Goal: Information Seeking & Learning: Learn about a topic

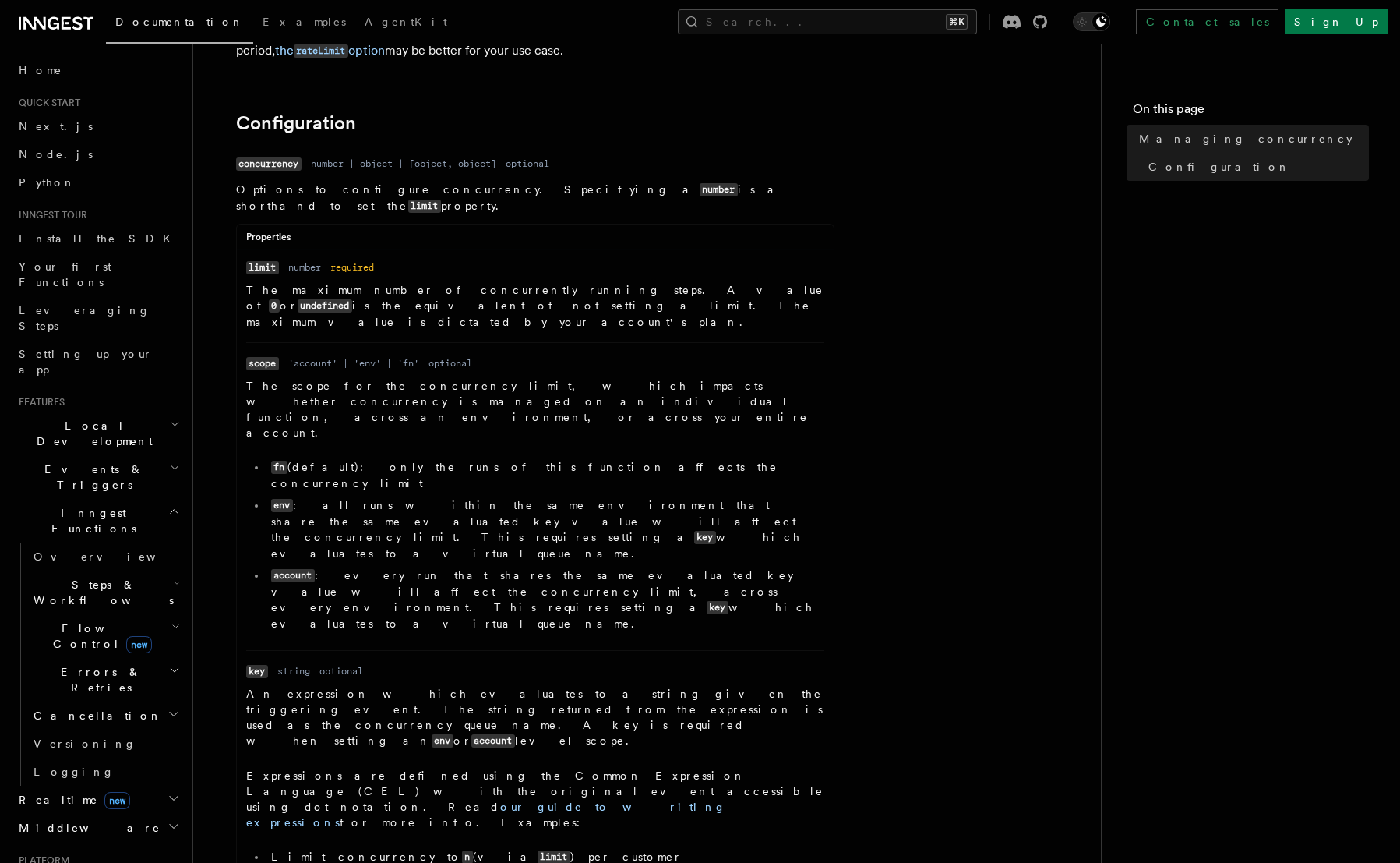
scroll to position [582, 0]
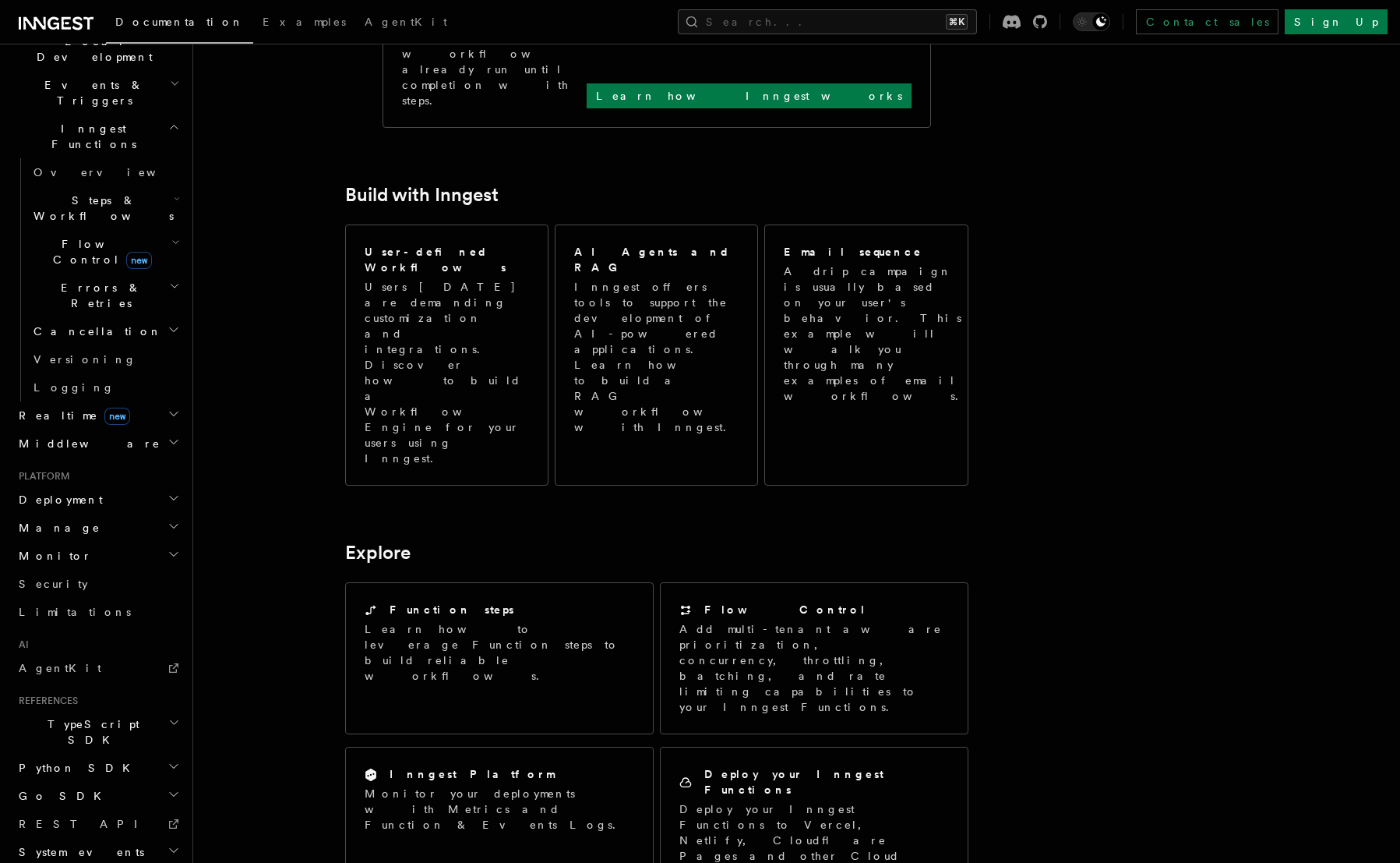
scroll to position [790, 0]
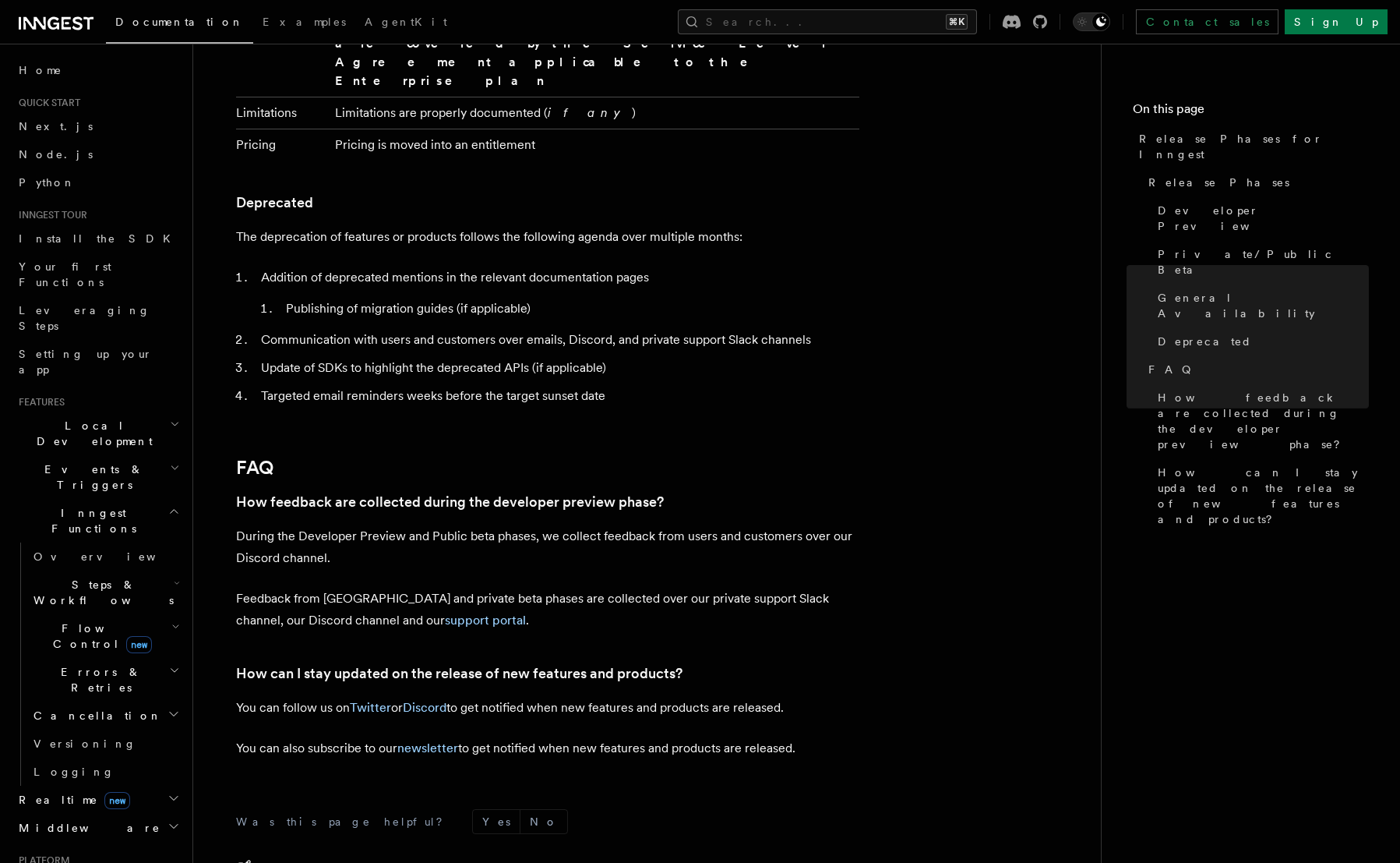
click at [102, 621] on span "Flow Control new" at bounding box center [99, 636] width 144 height 32
click at [90, 857] on h2 "Errors & Retries" at bounding box center [105, 878] width 156 height 44
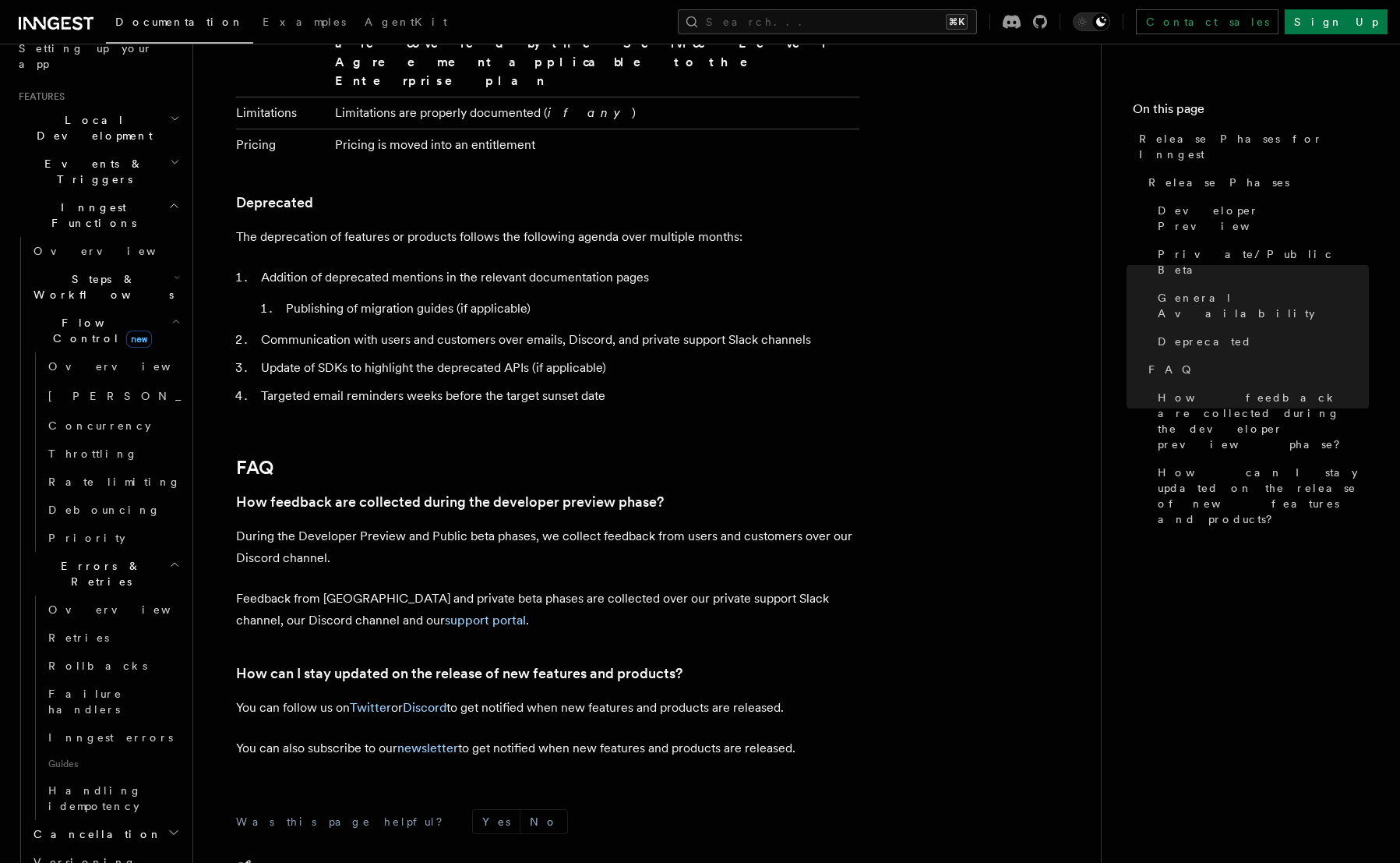
scroll to position [325, 0]
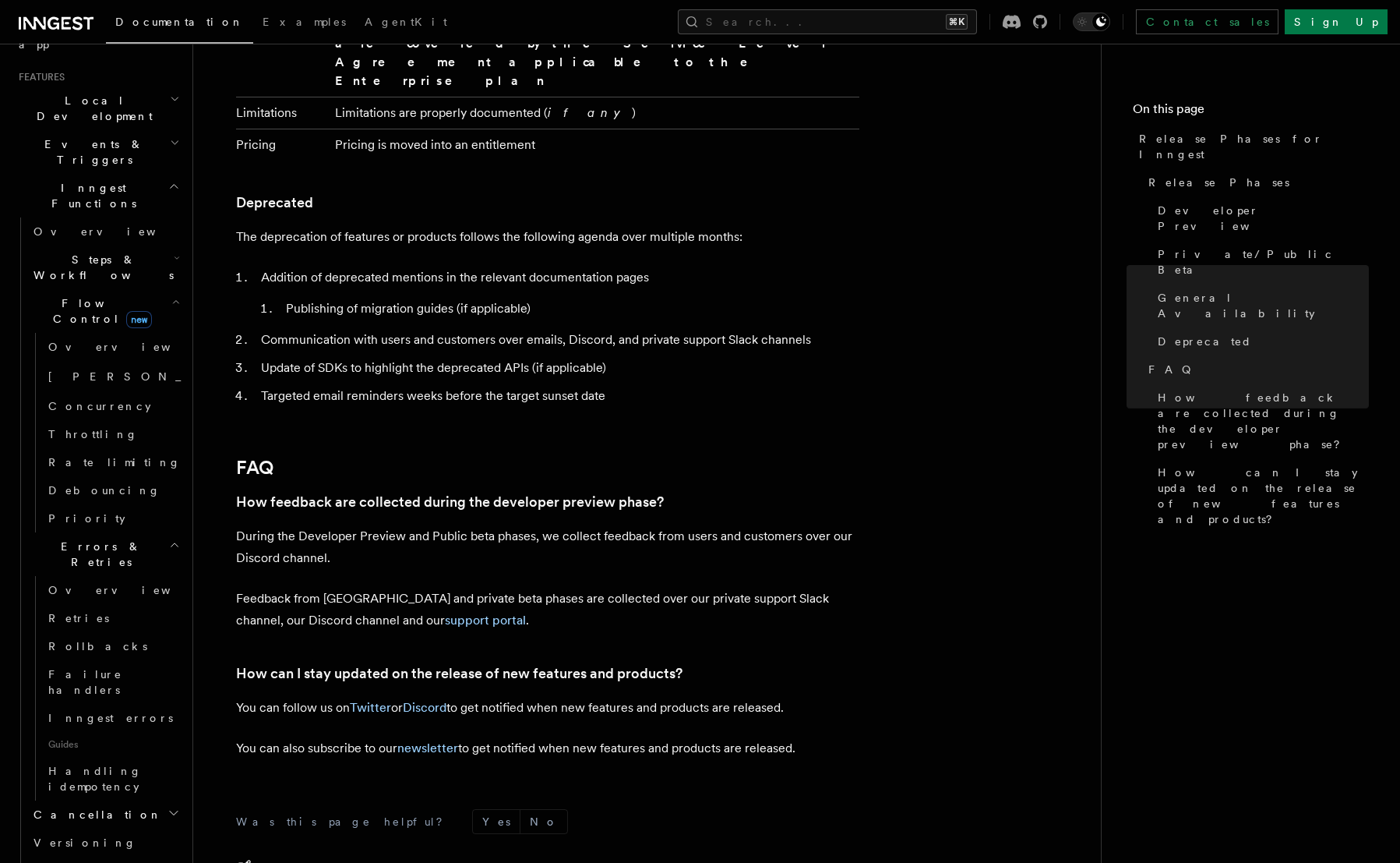
click at [77, 801] on h2 "Cancellation" at bounding box center [105, 814] width 156 height 28
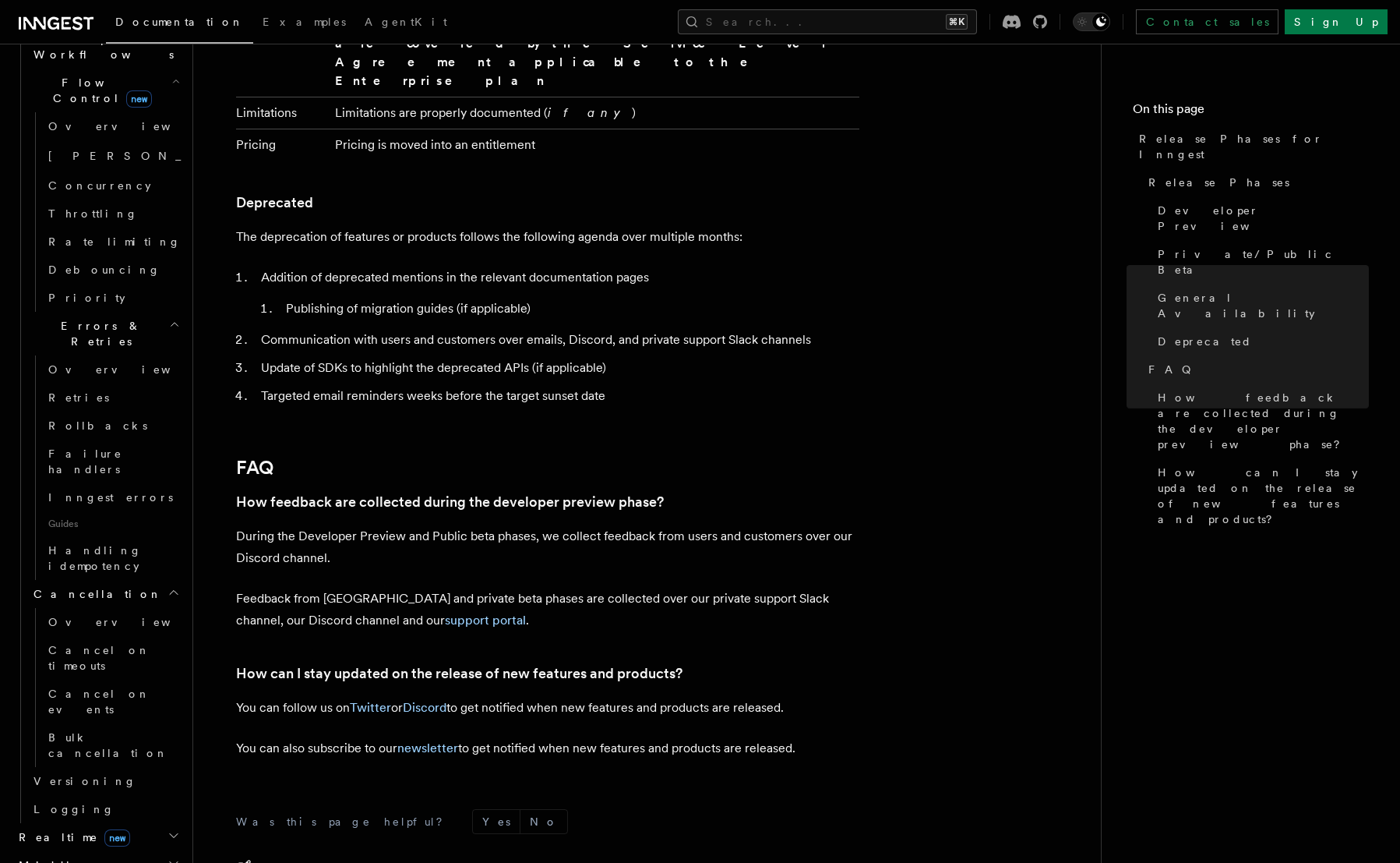
scroll to position [551, 0]
click at [104, 825] on span "new" at bounding box center [117, 833] width 26 height 17
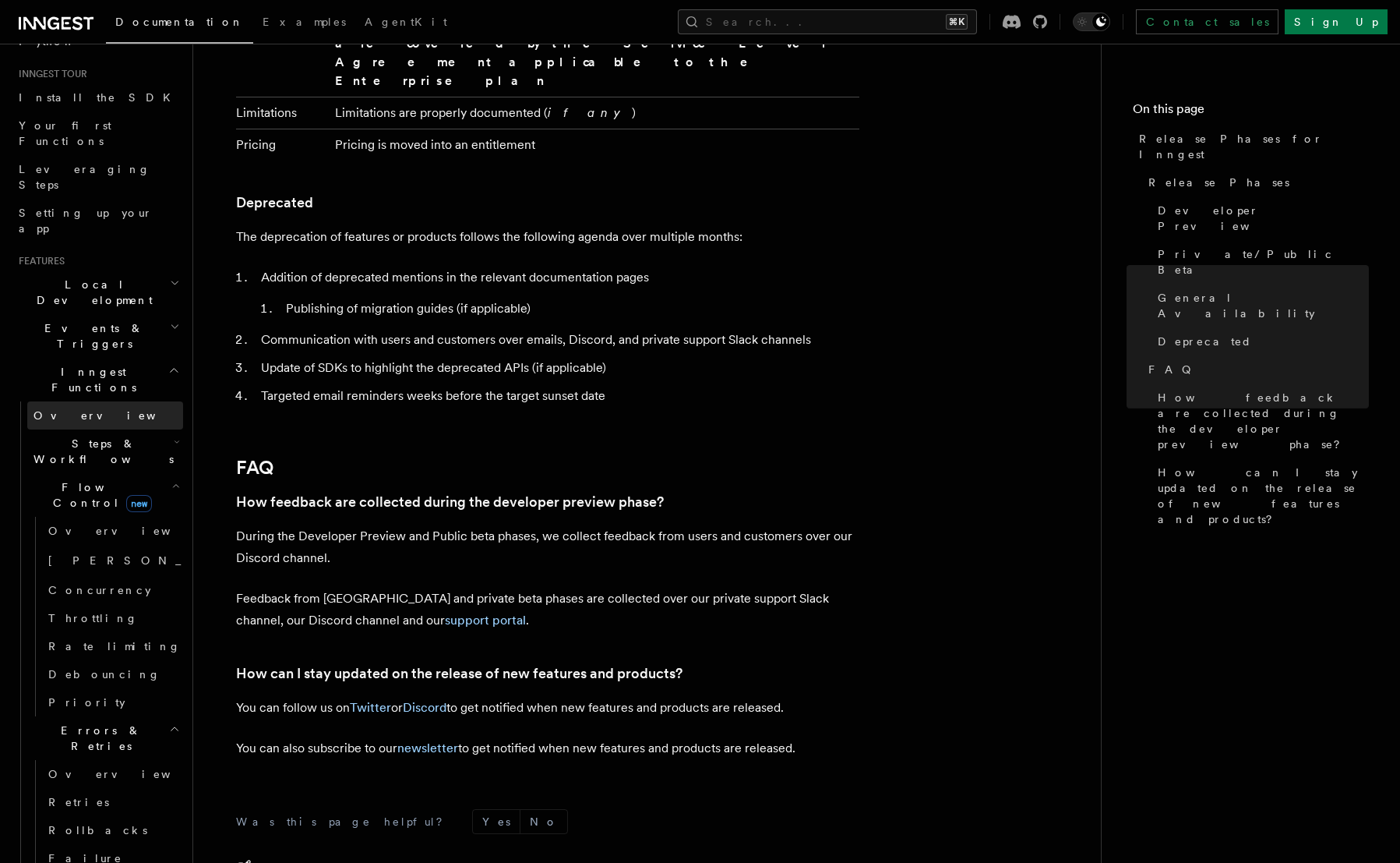
scroll to position [108, 0]
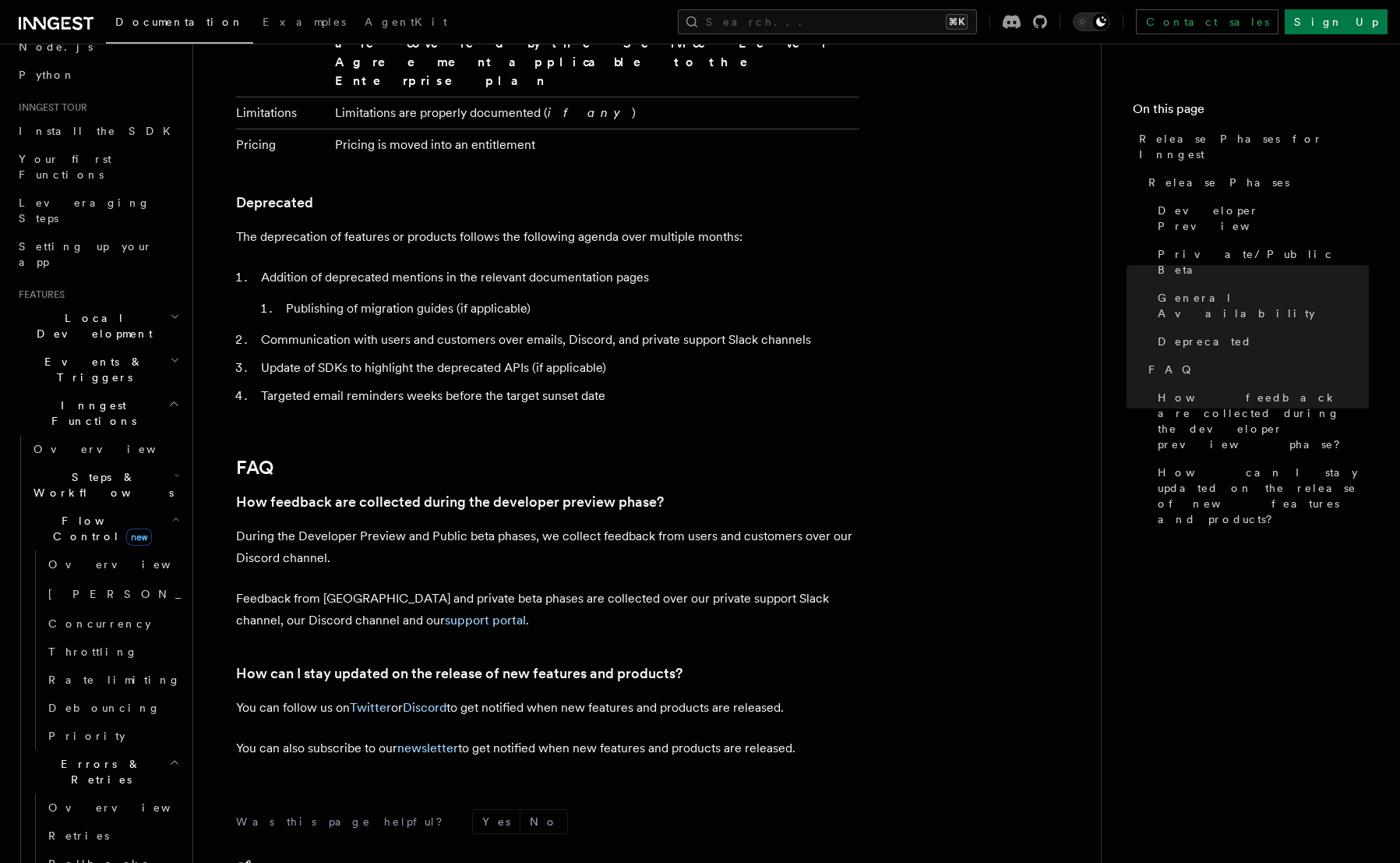
click at [73, 463] on h2 "Steps & Workflows" at bounding box center [105, 484] width 156 height 44
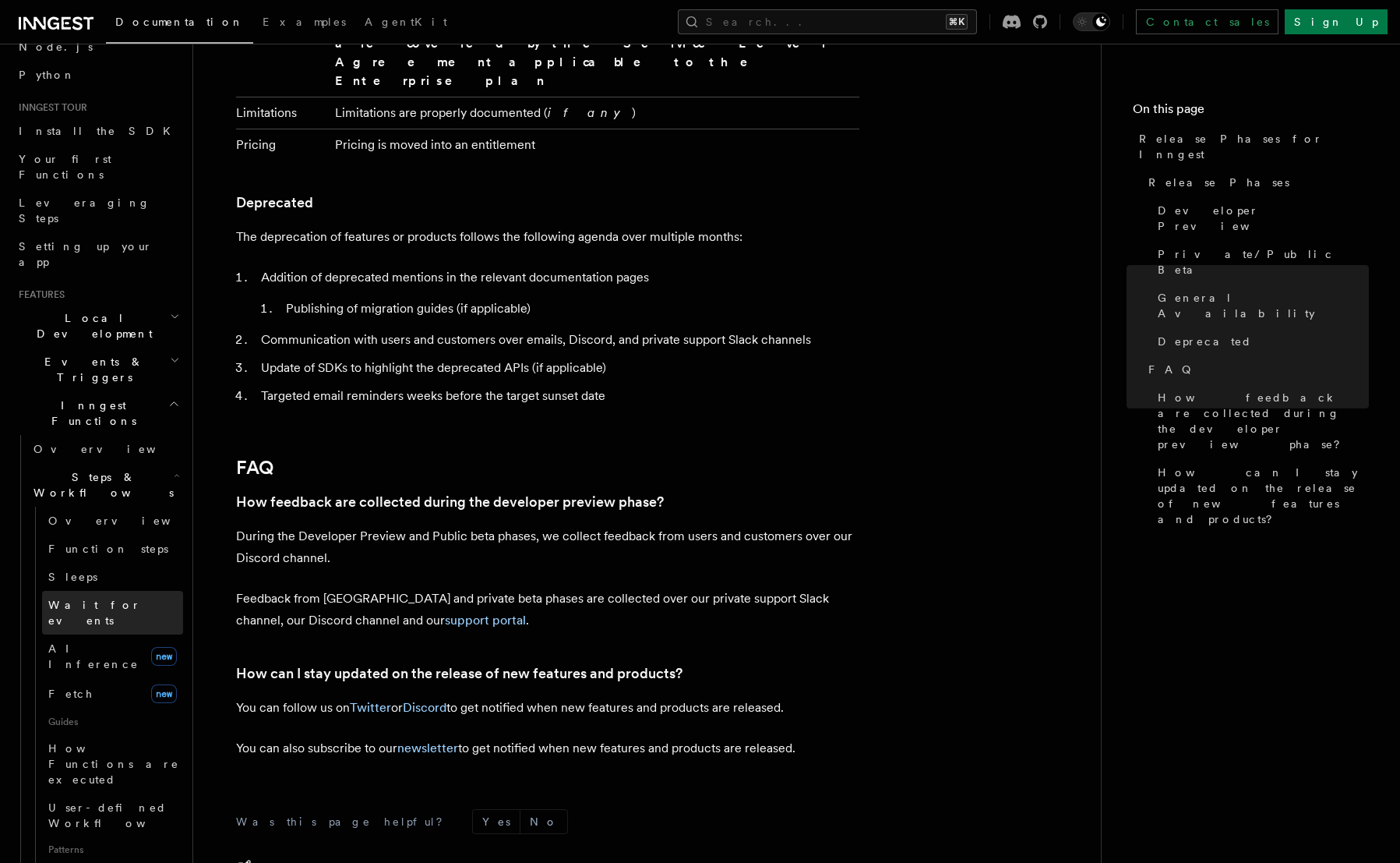
click at [76, 591] on link "Wait for events" at bounding box center [112, 612] width 141 height 44
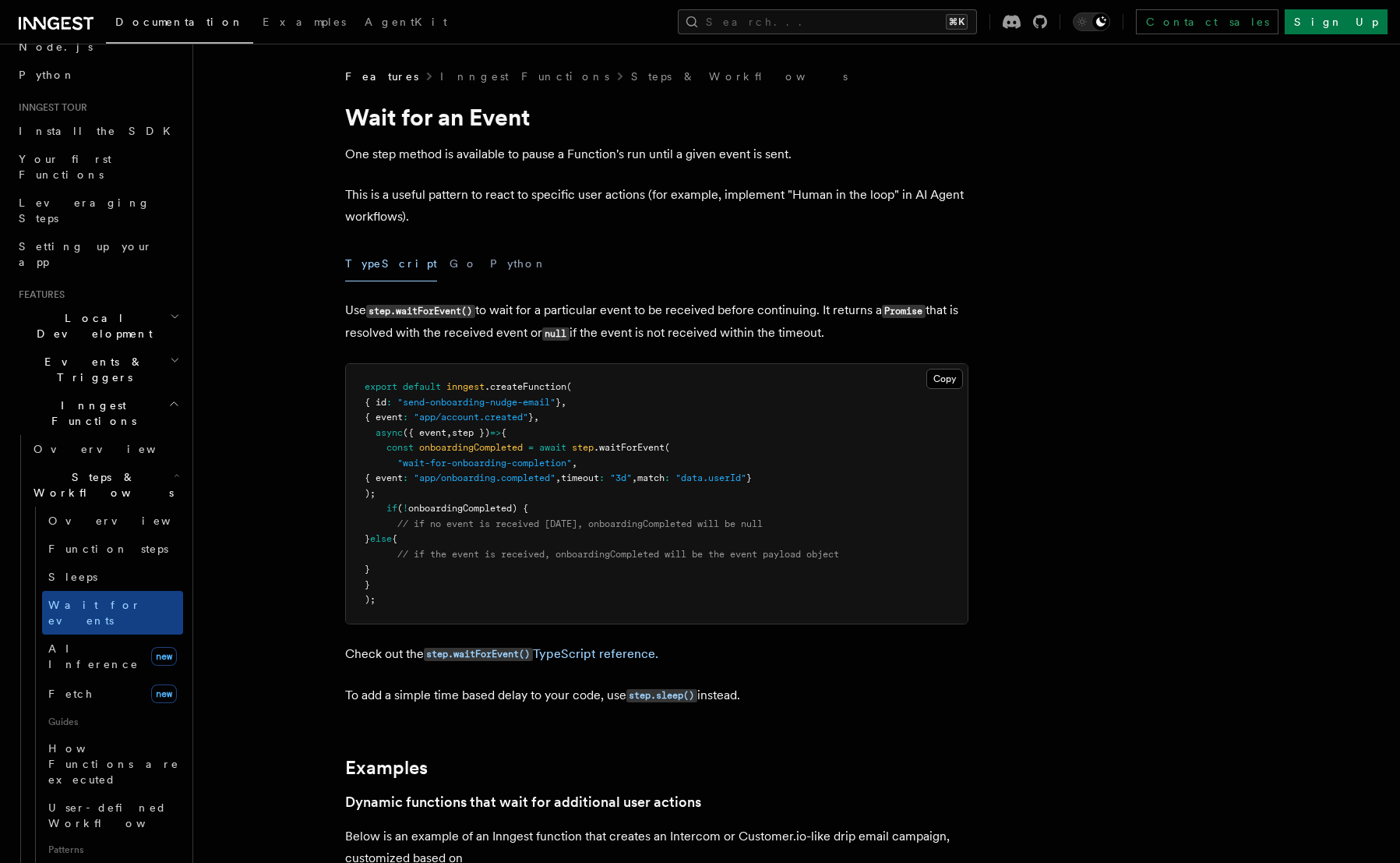
click at [48, 469] on span "Steps & Workflows" at bounding box center [101, 485] width 147 height 32
click at [68, 515] on span "Overview" at bounding box center [129, 521] width 160 height 13
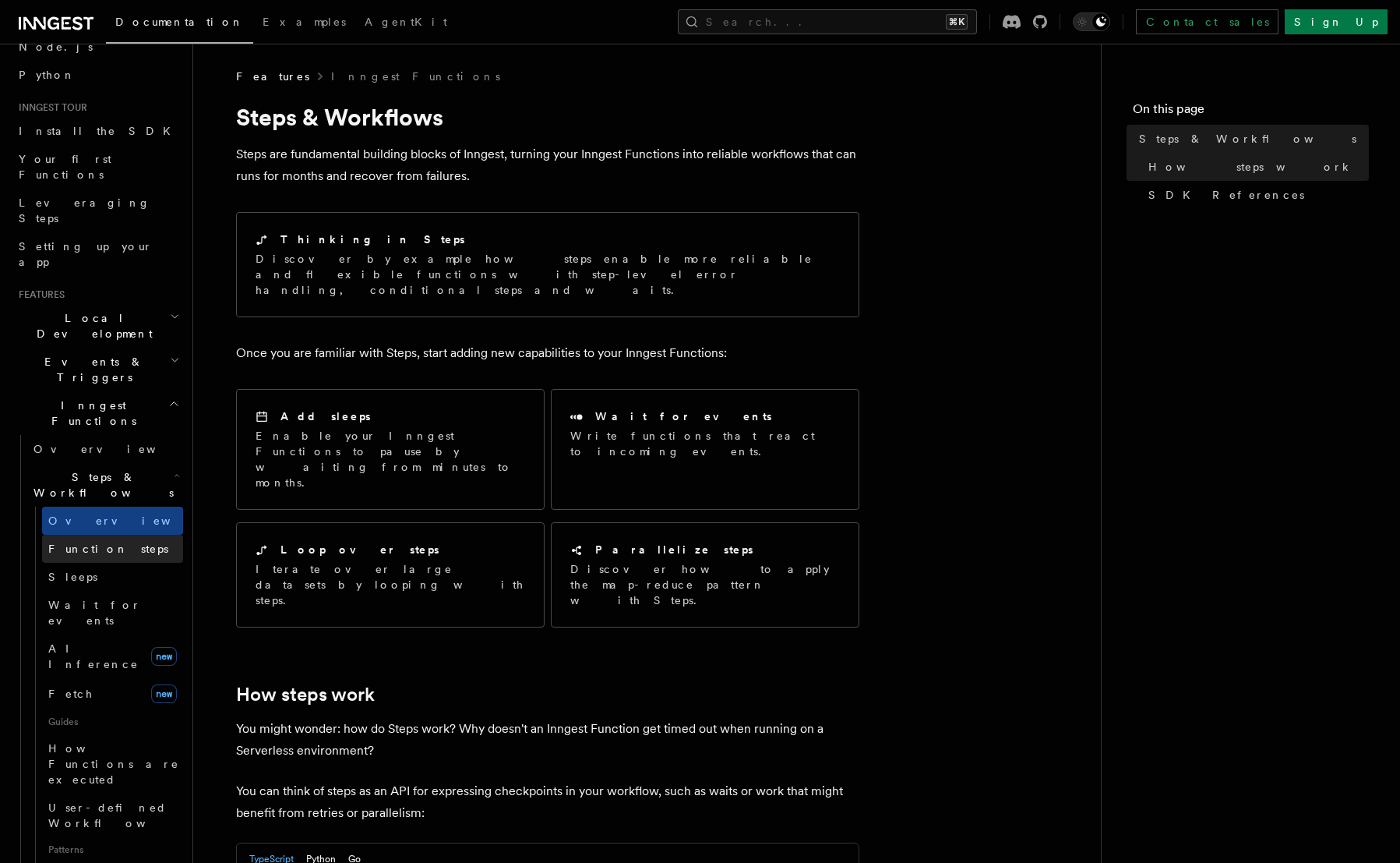
click at [115, 543] on span "Function steps" at bounding box center [108, 549] width 120 height 13
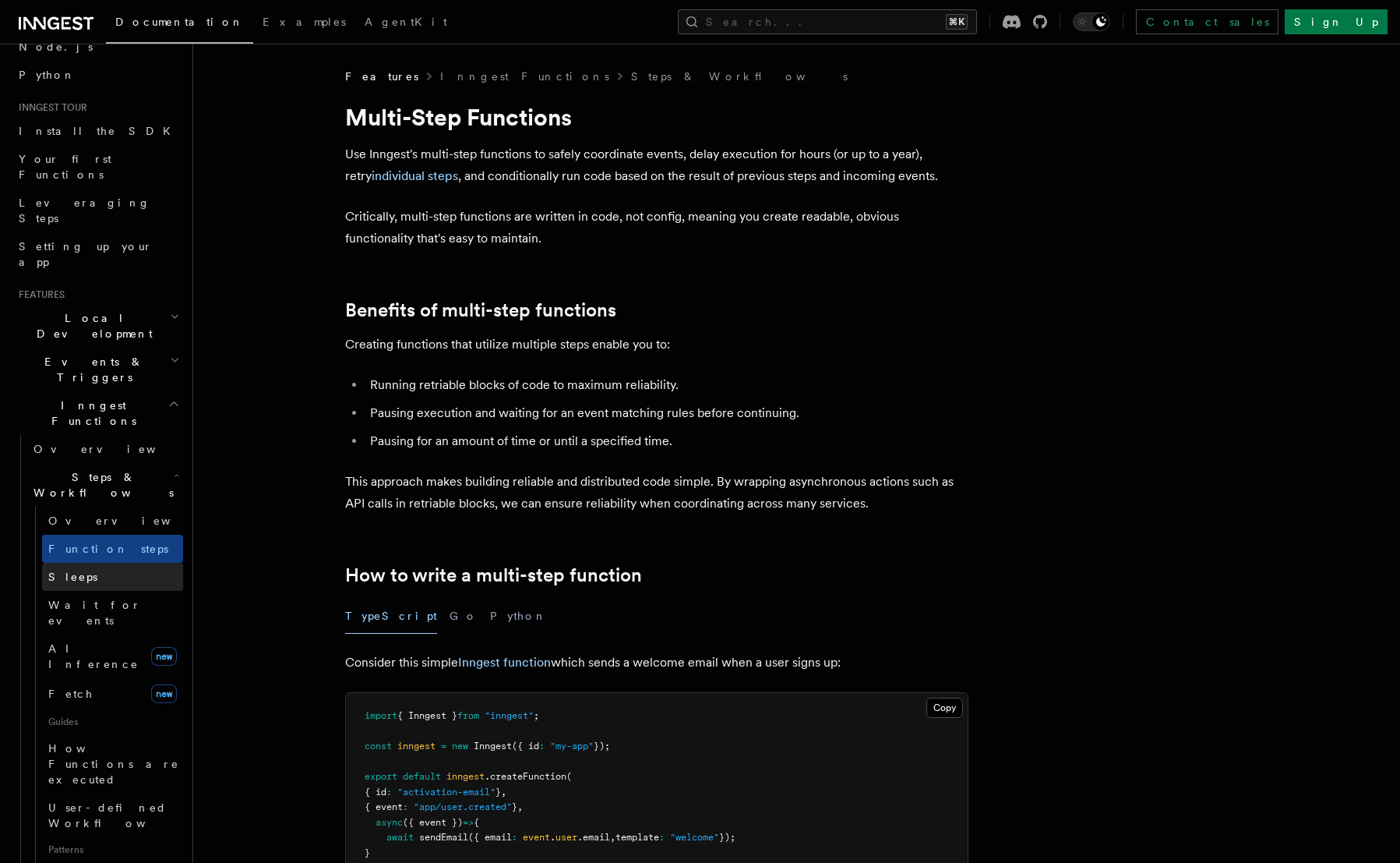
click at [70, 570] on span "Sleeps" at bounding box center [73, 576] width 49 height 13
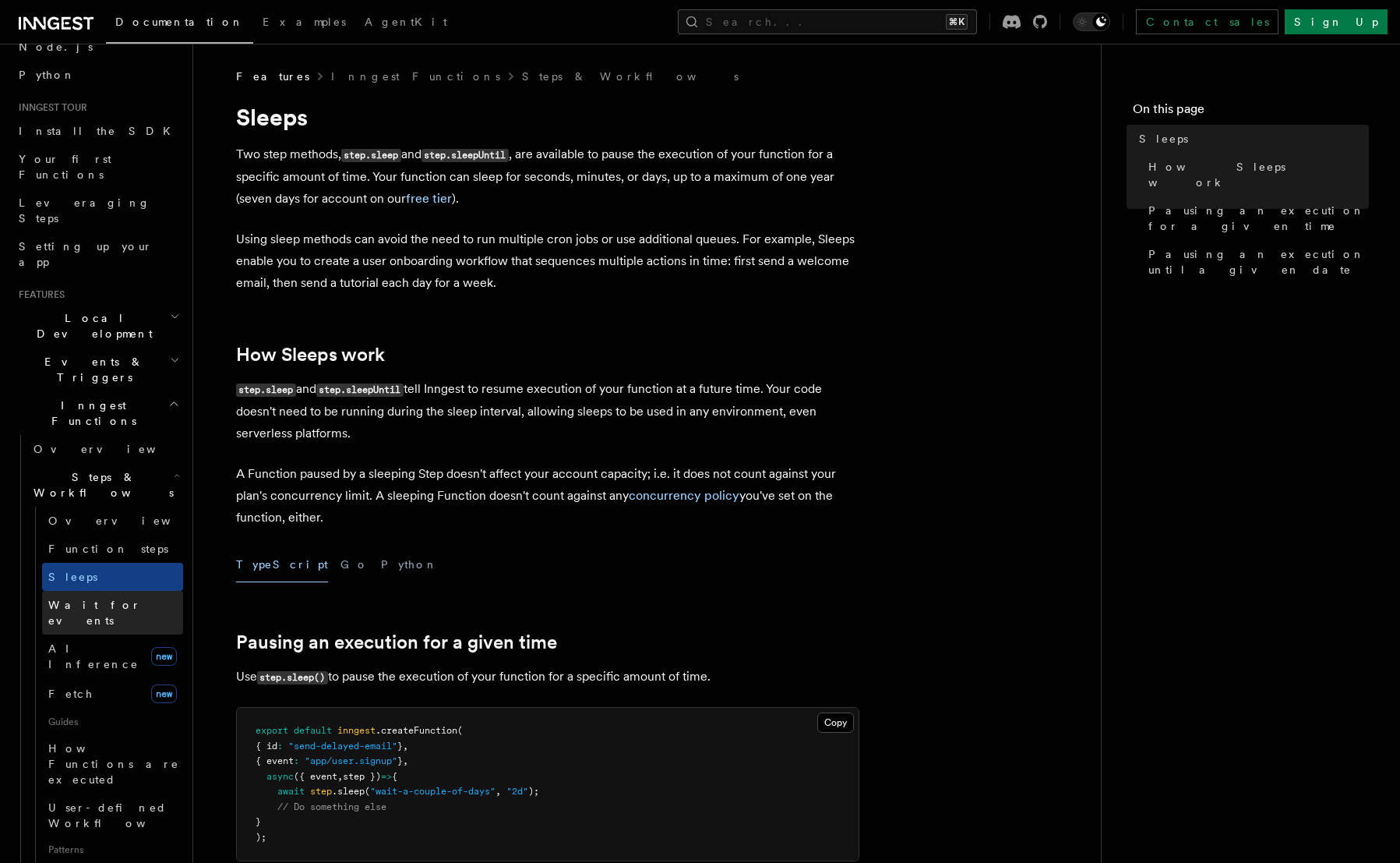
click at [68, 598] on span "Wait for events" at bounding box center [95, 612] width 93 height 28
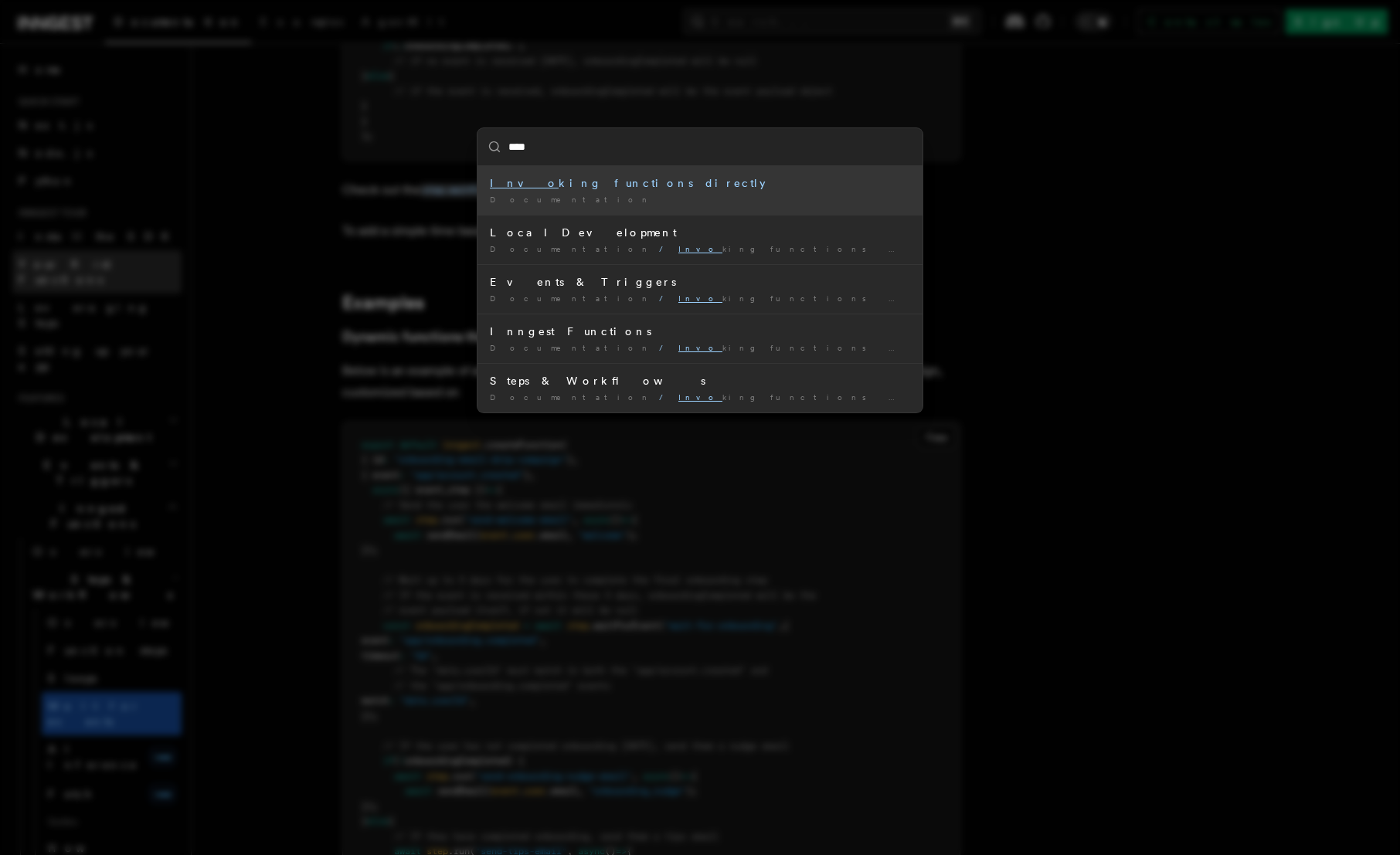
type input "*****"
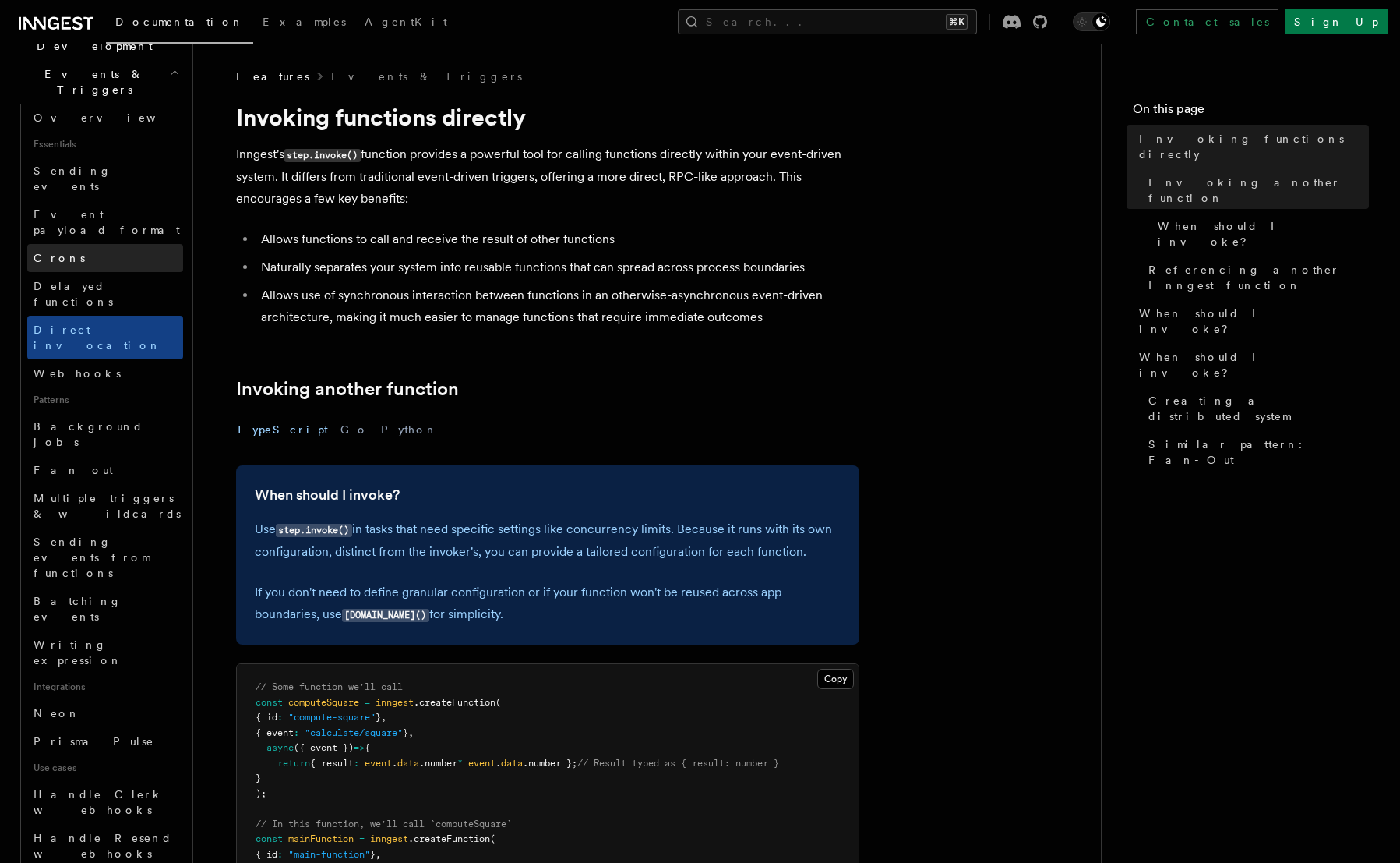
scroll to position [349, 0]
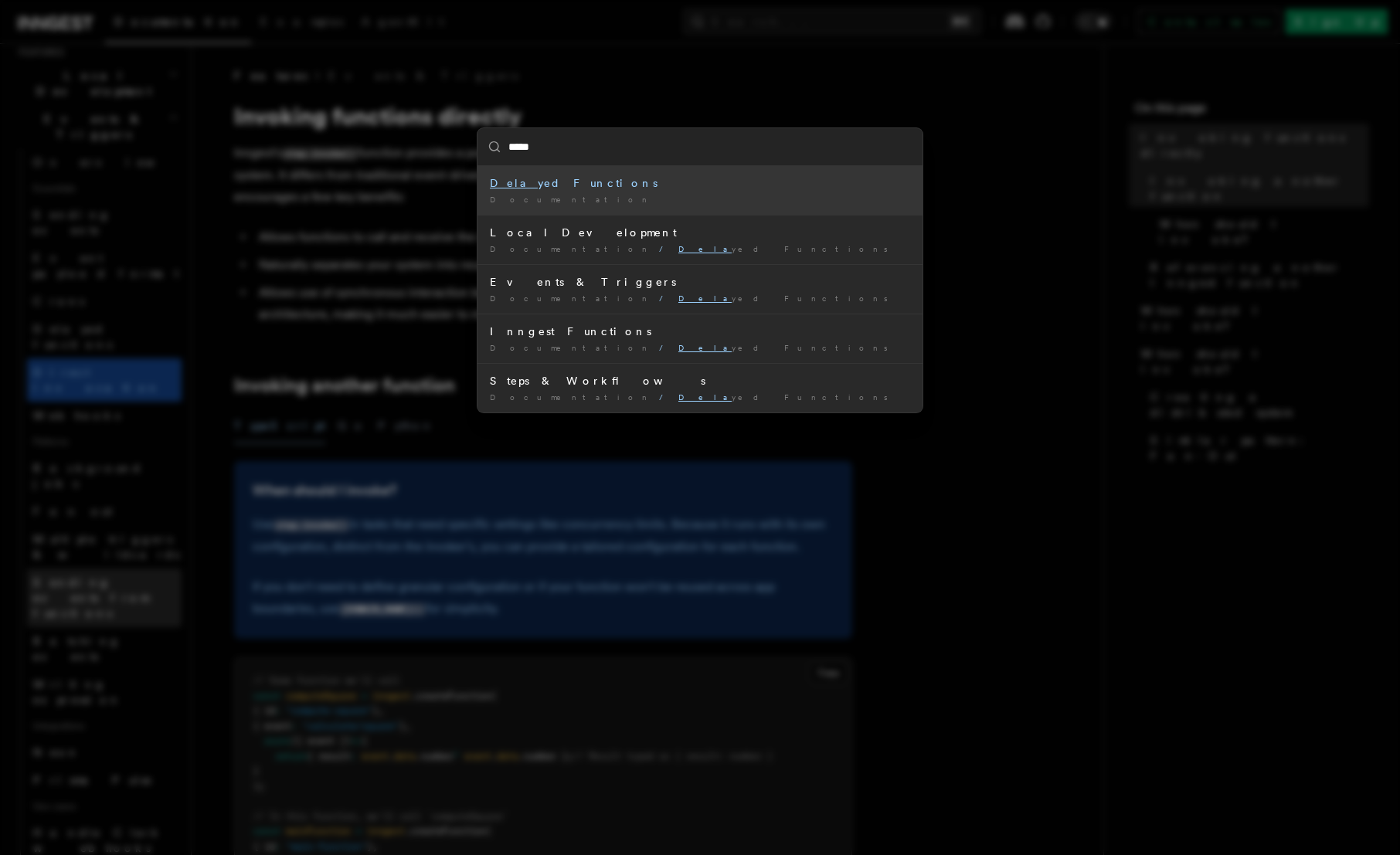
type input "******"
click at [561, 196] on div "Documentation /" at bounding box center [700, 200] width 420 height 12
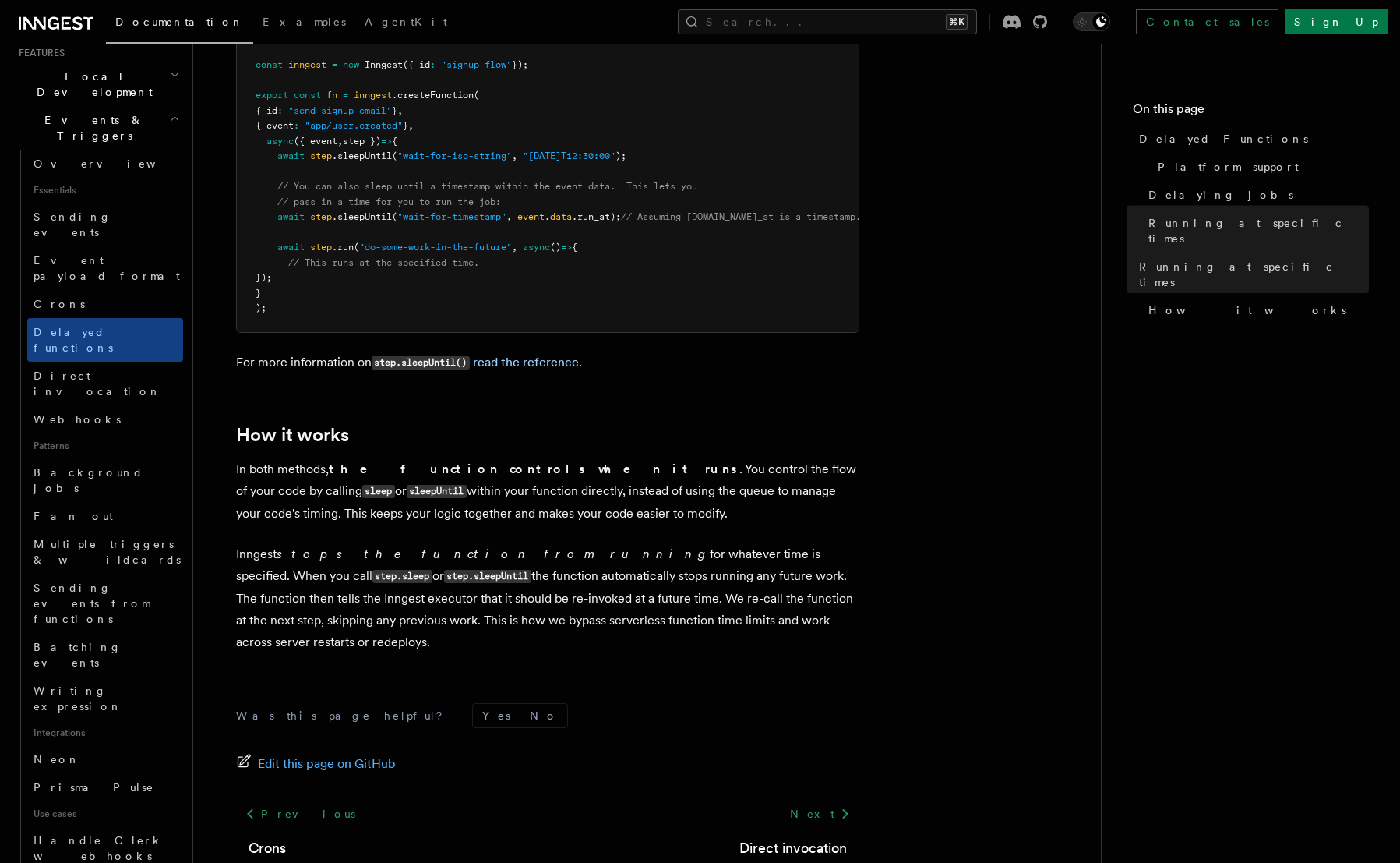
scroll to position [1194, 0]
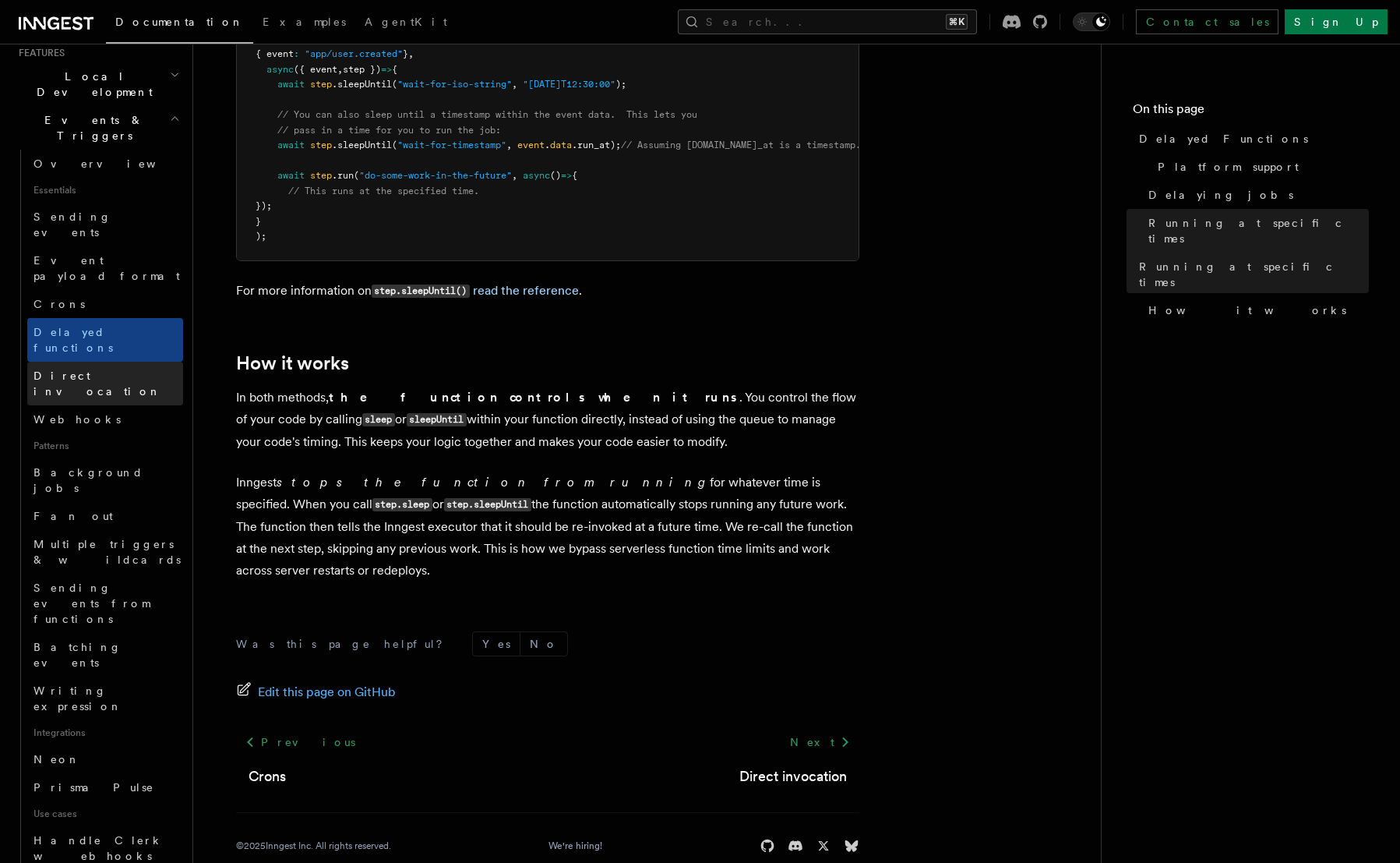
click at [83, 370] on span "Direct invocation" at bounding box center [97, 383] width 128 height 28
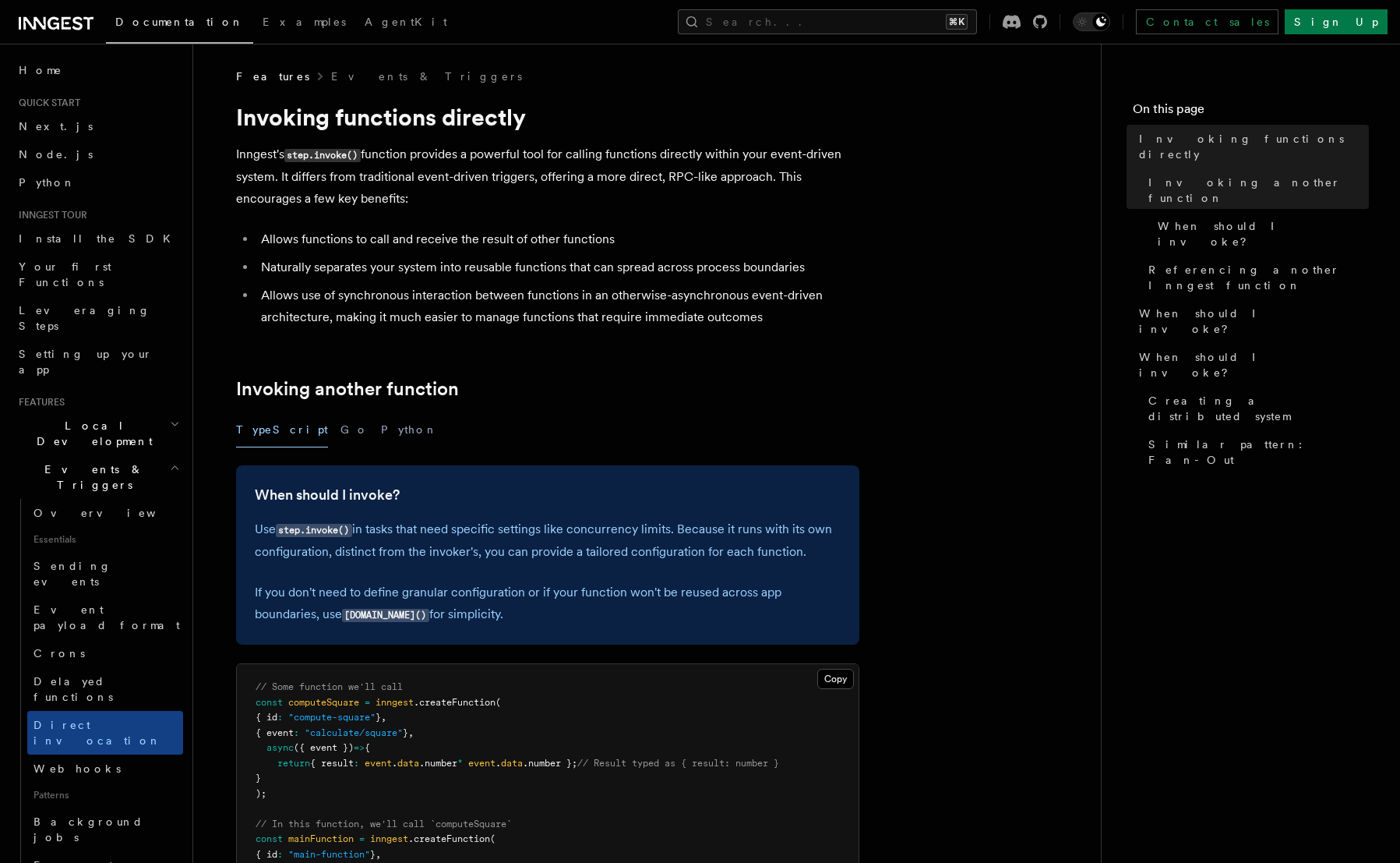
click at [90, 411] on h2 "Local Development" at bounding box center [98, 433] width 171 height 44
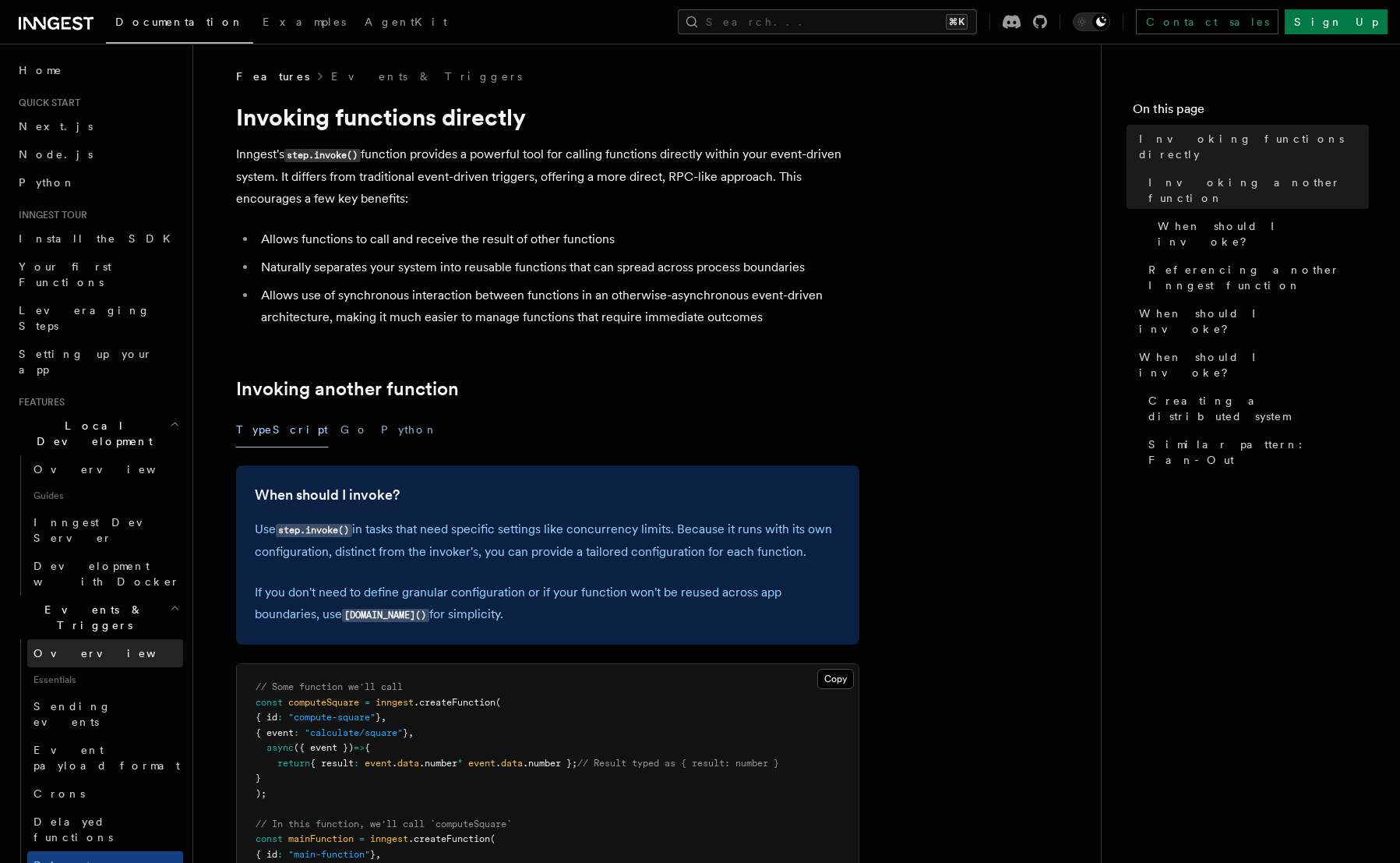
click at [93, 639] on link "Overview" at bounding box center [105, 653] width 156 height 28
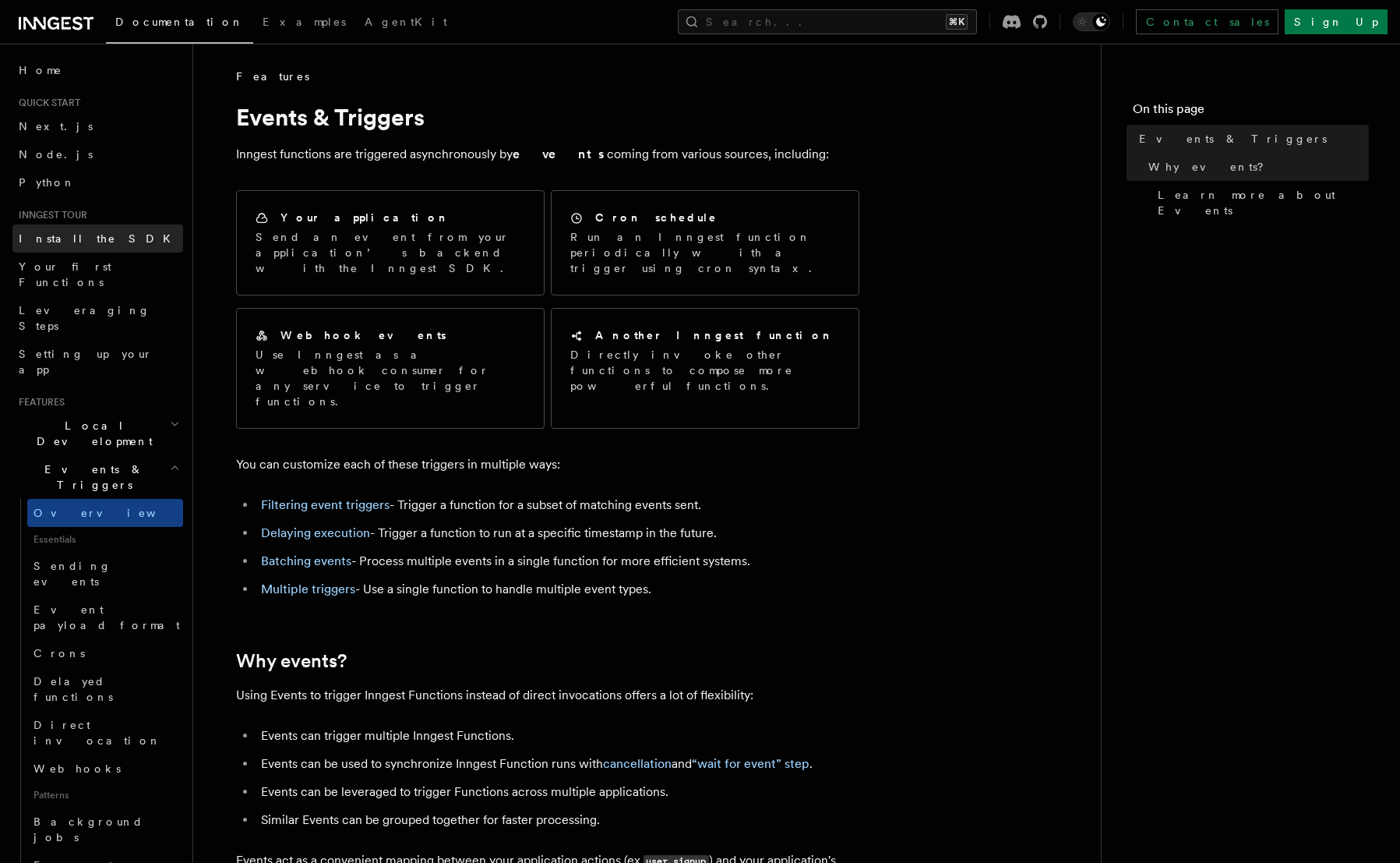
click at [78, 247] on link "Install the SDK" at bounding box center [98, 238] width 171 height 28
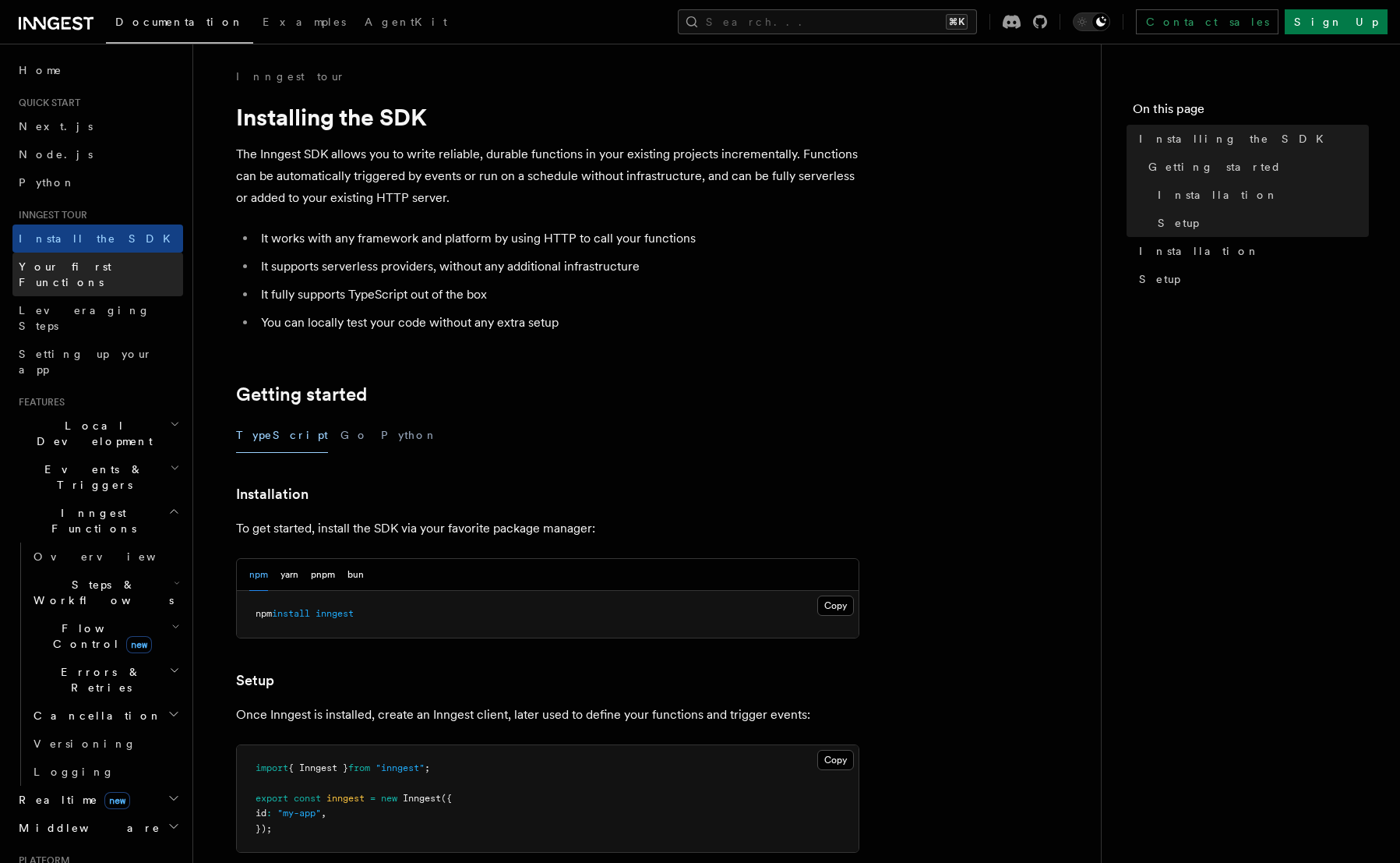
click at [123, 271] on link "Your first Functions" at bounding box center [98, 274] width 171 height 44
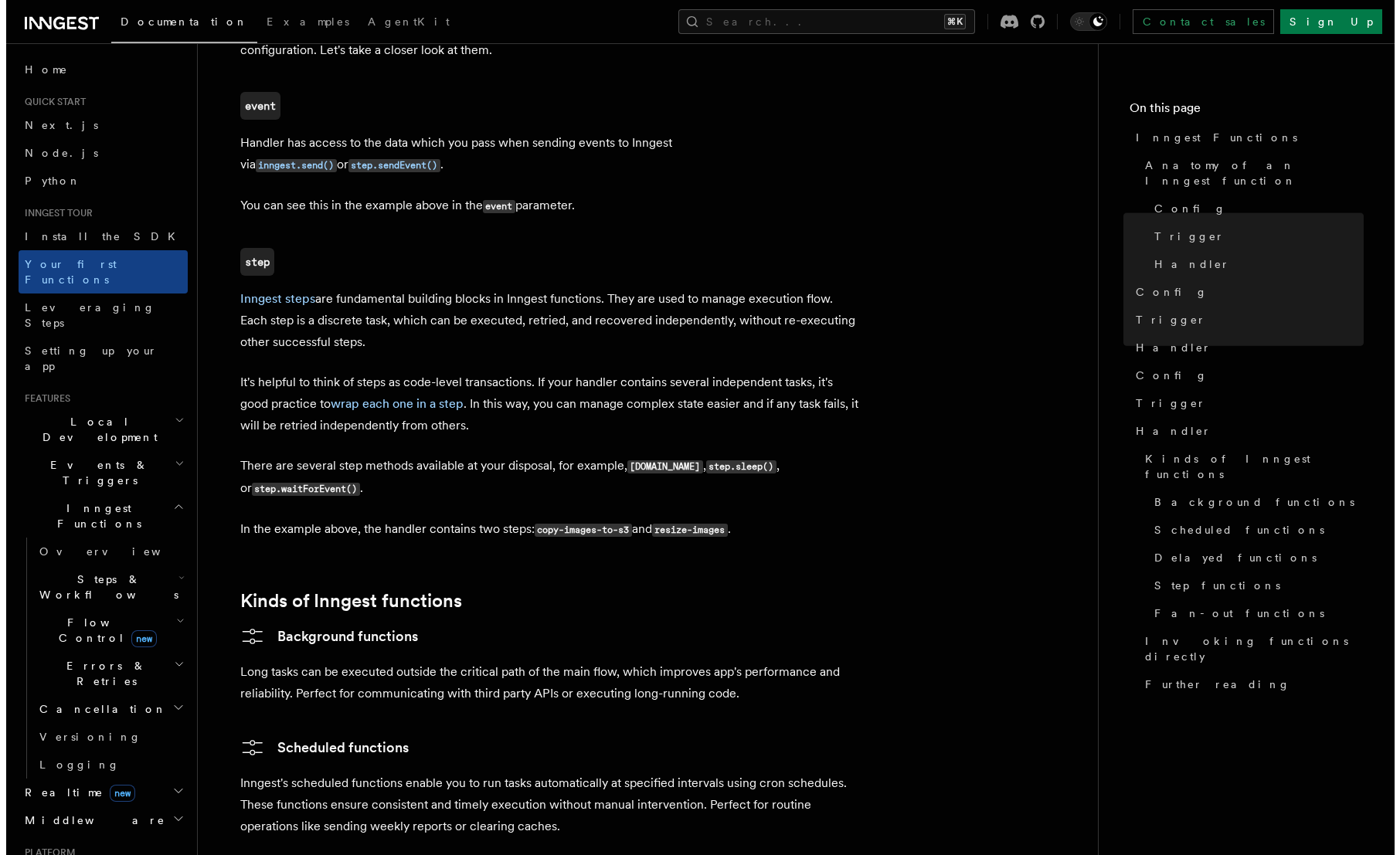
scroll to position [1932, 0]
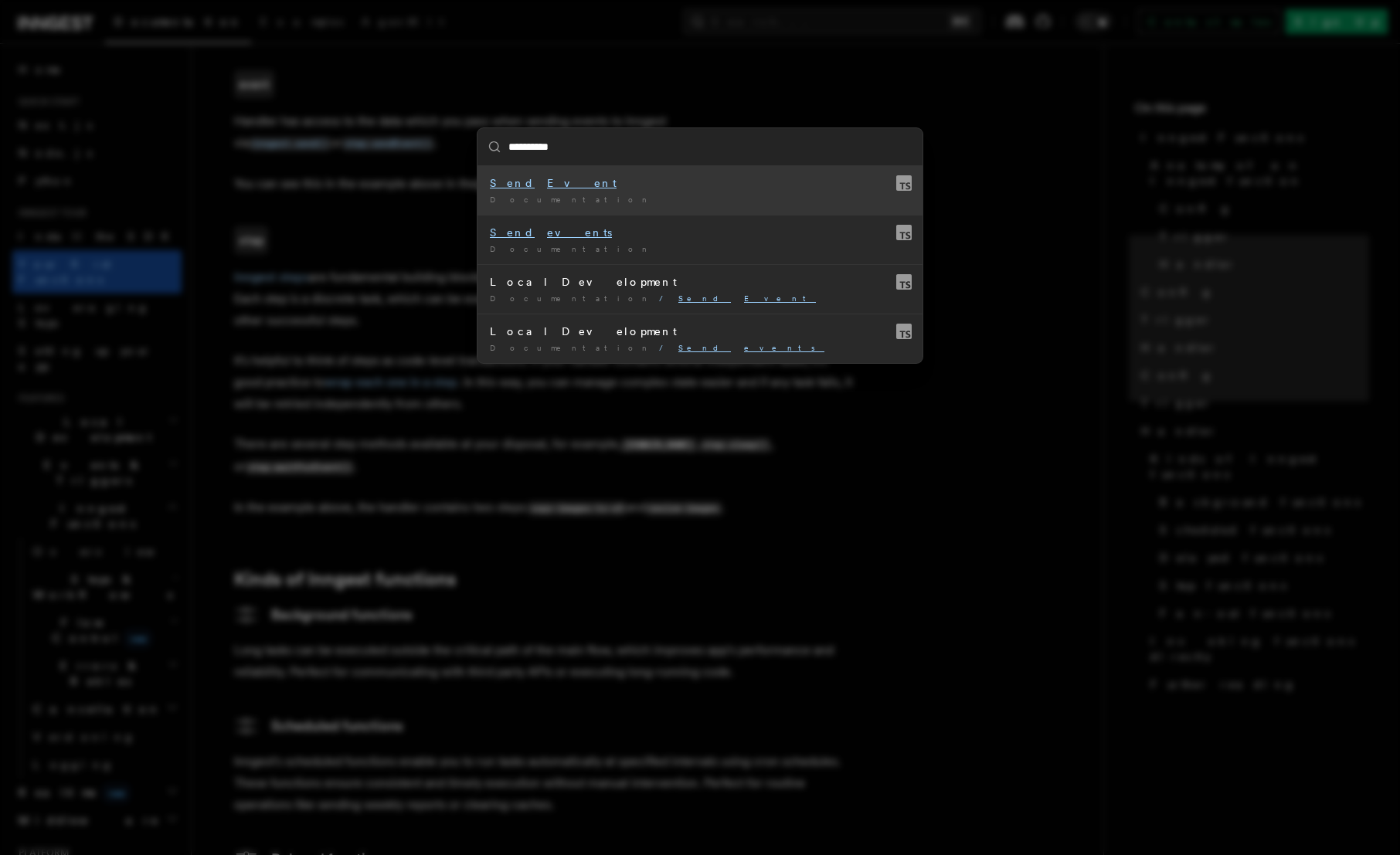
type input "**********"
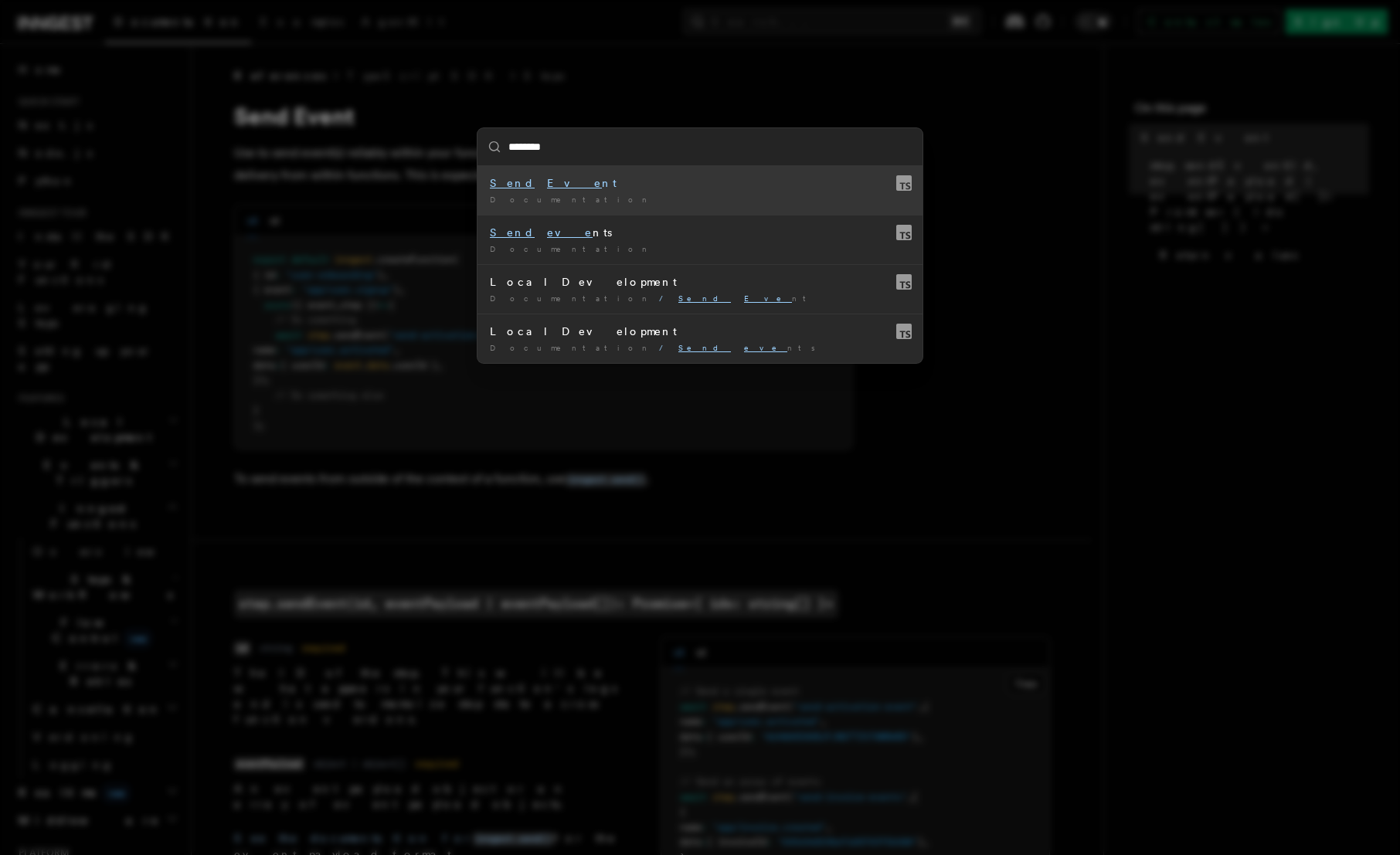
type input "*********"
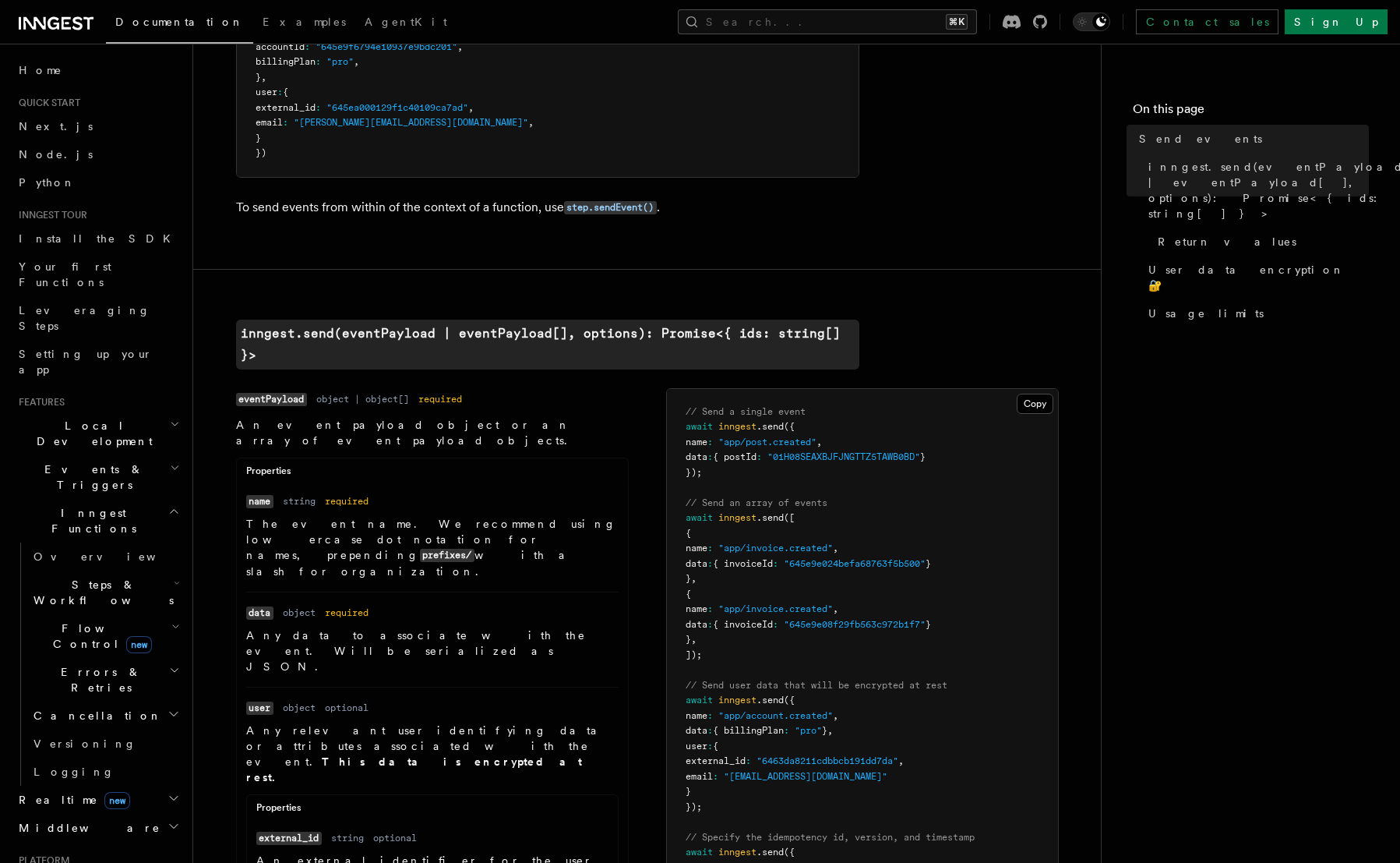
scroll to position [234, 0]
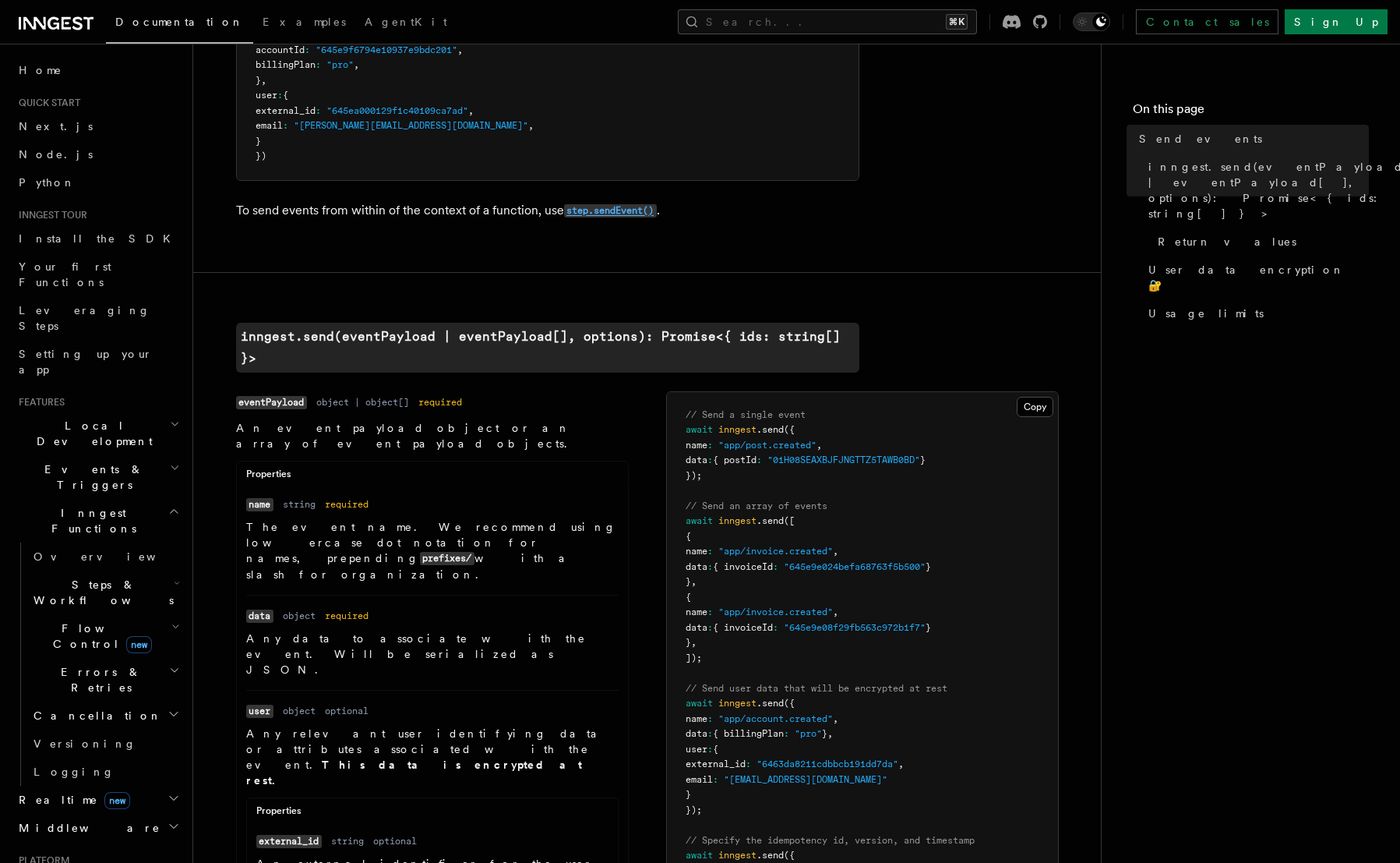
click at [598, 211] on code "step.sendEvent()" at bounding box center [610, 211] width 93 height 14
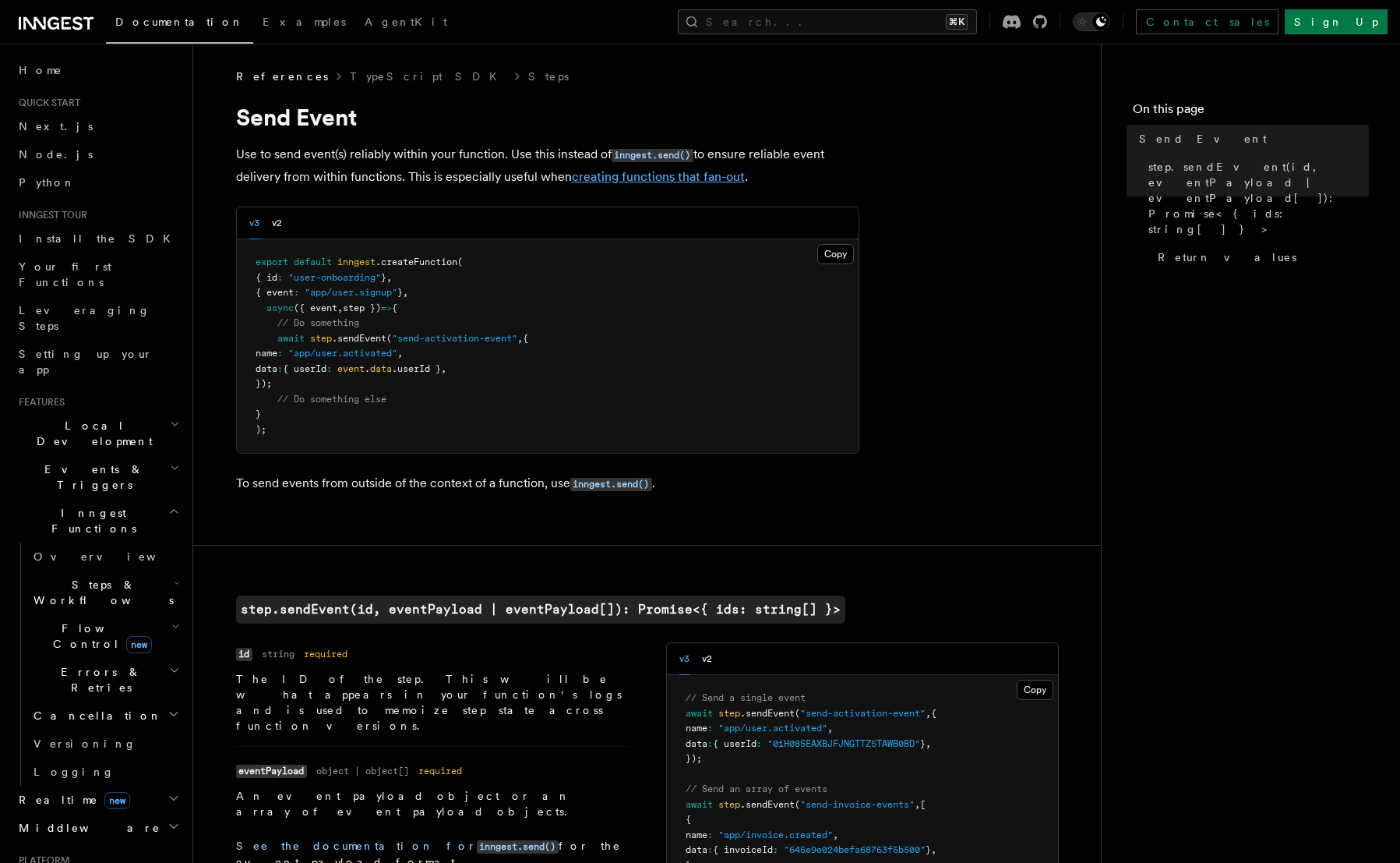
click at [601, 175] on link "creating functions that fan-out" at bounding box center [658, 176] width 173 height 15
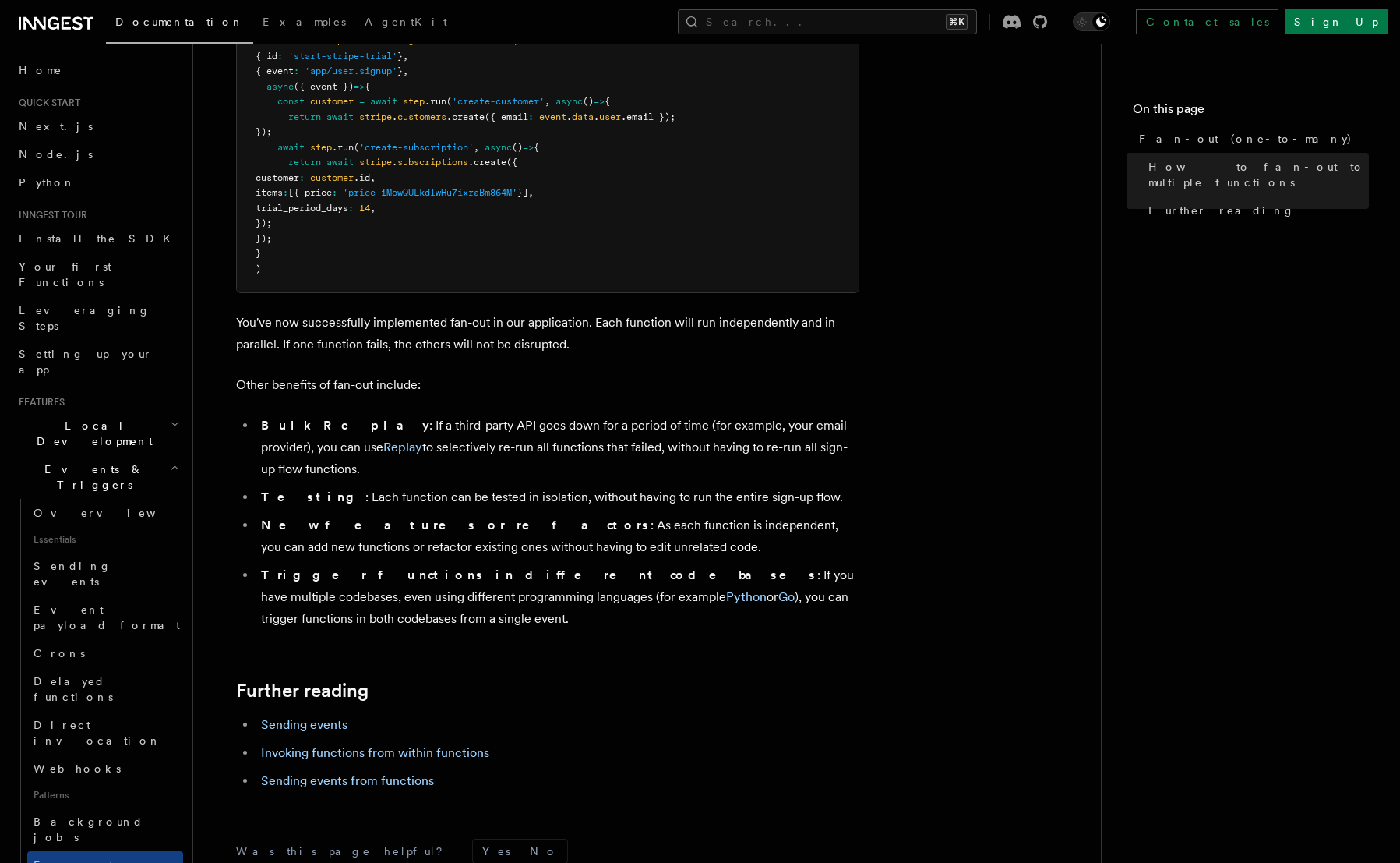
scroll to position [1897, 0]
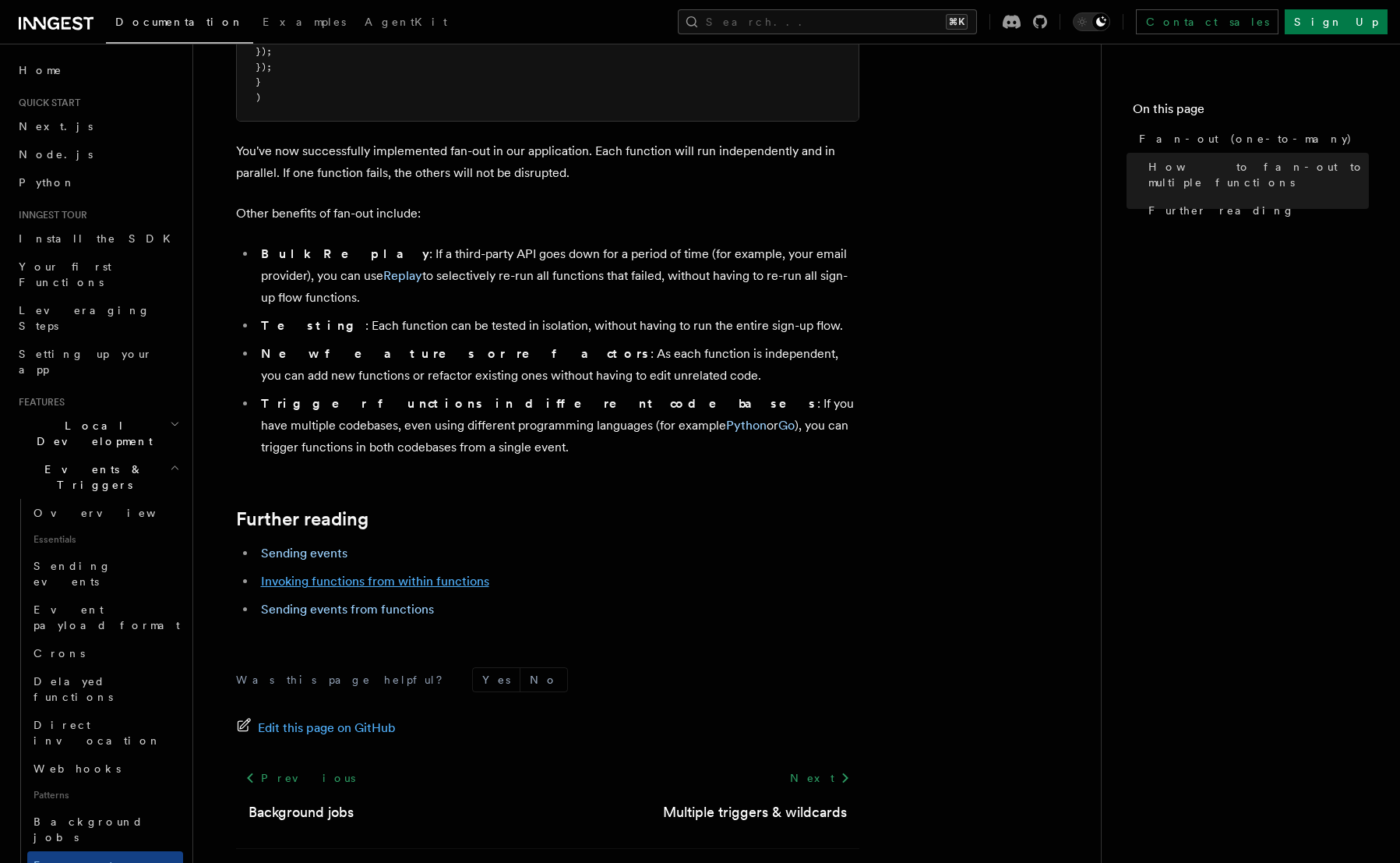
click at [321, 574] on link "Invoking functions from within functions" at bounding box center [375, 580] width 229 height 15
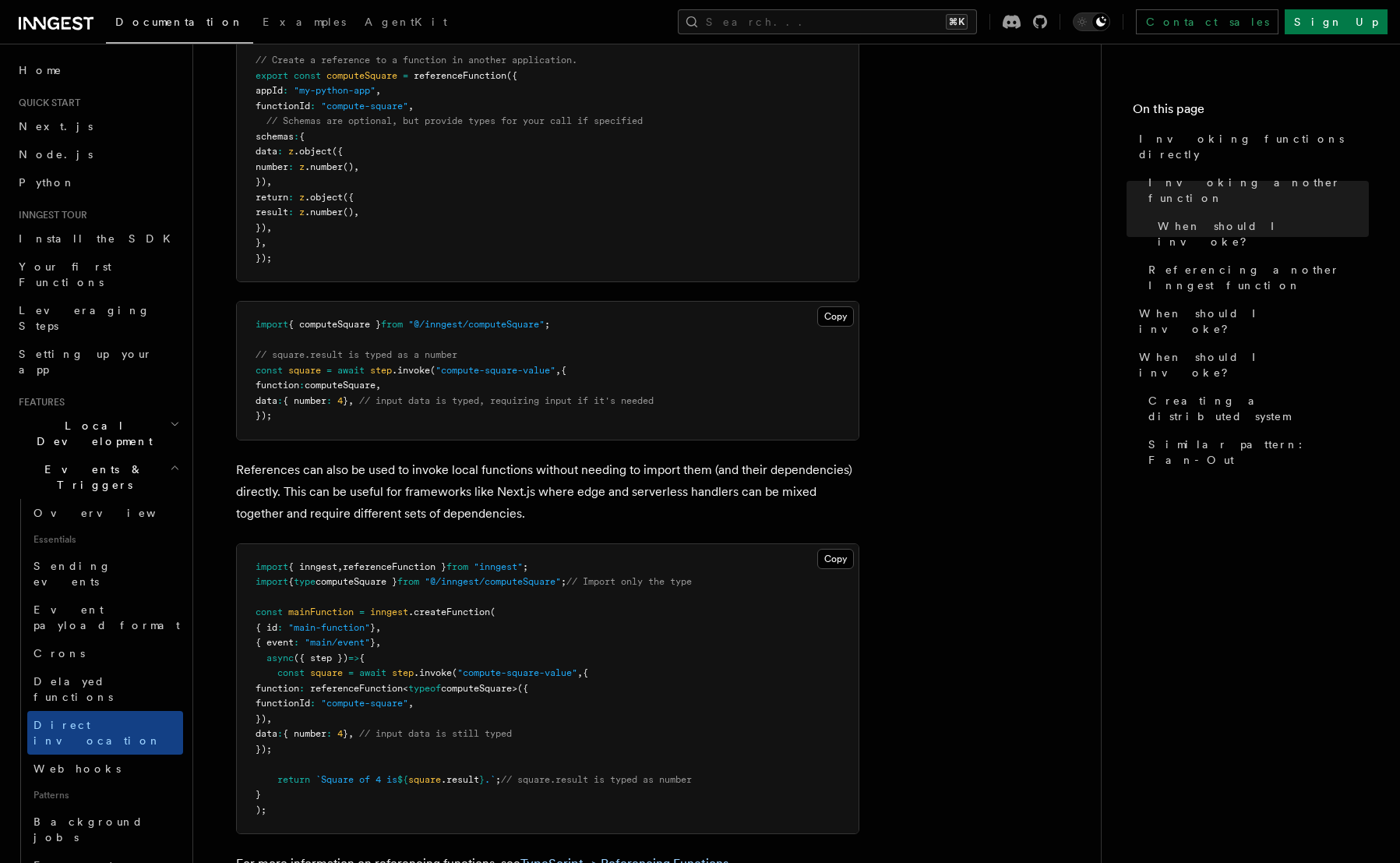
scroll to position [1325, 0]
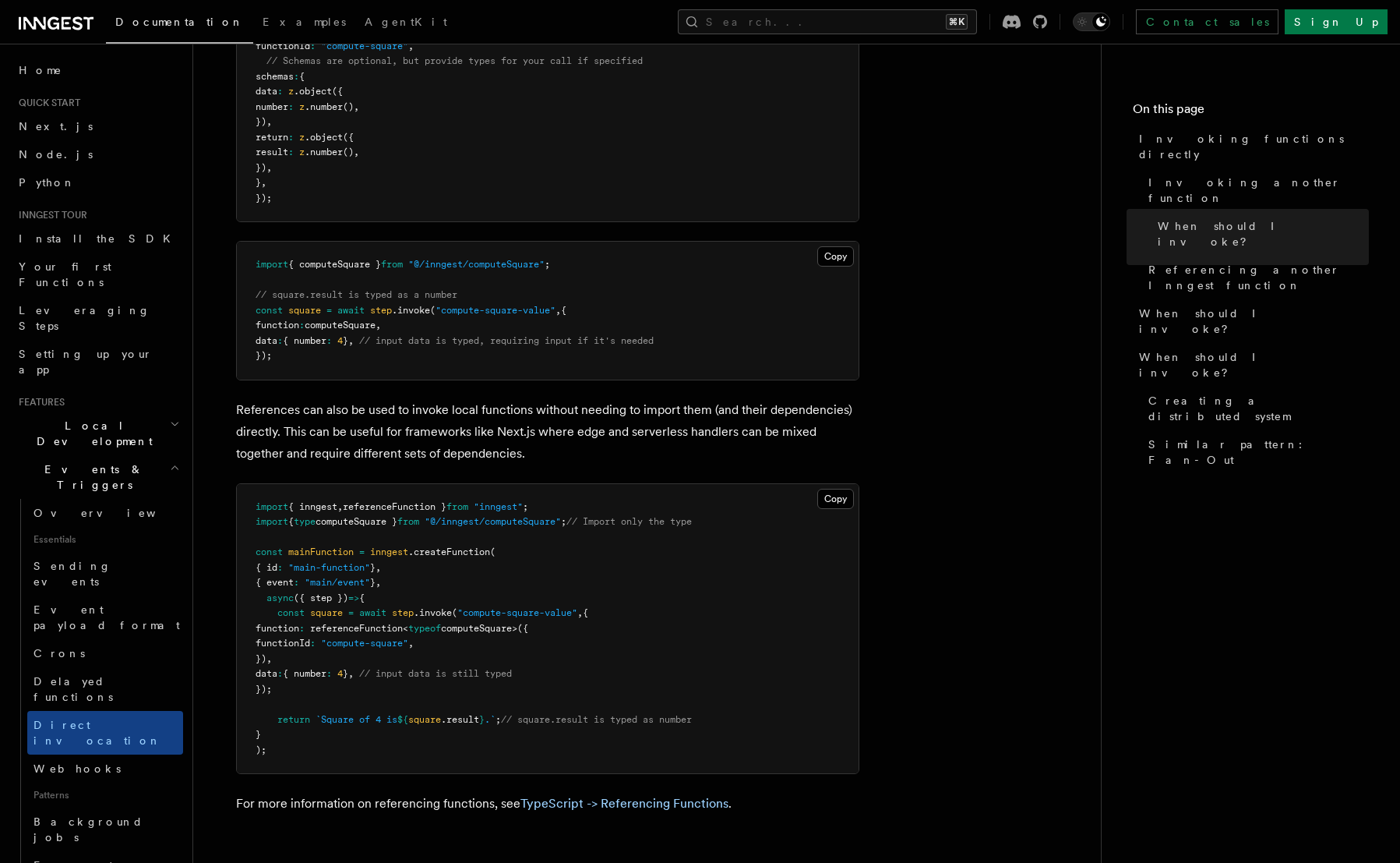
scroll to position [1897, 0]
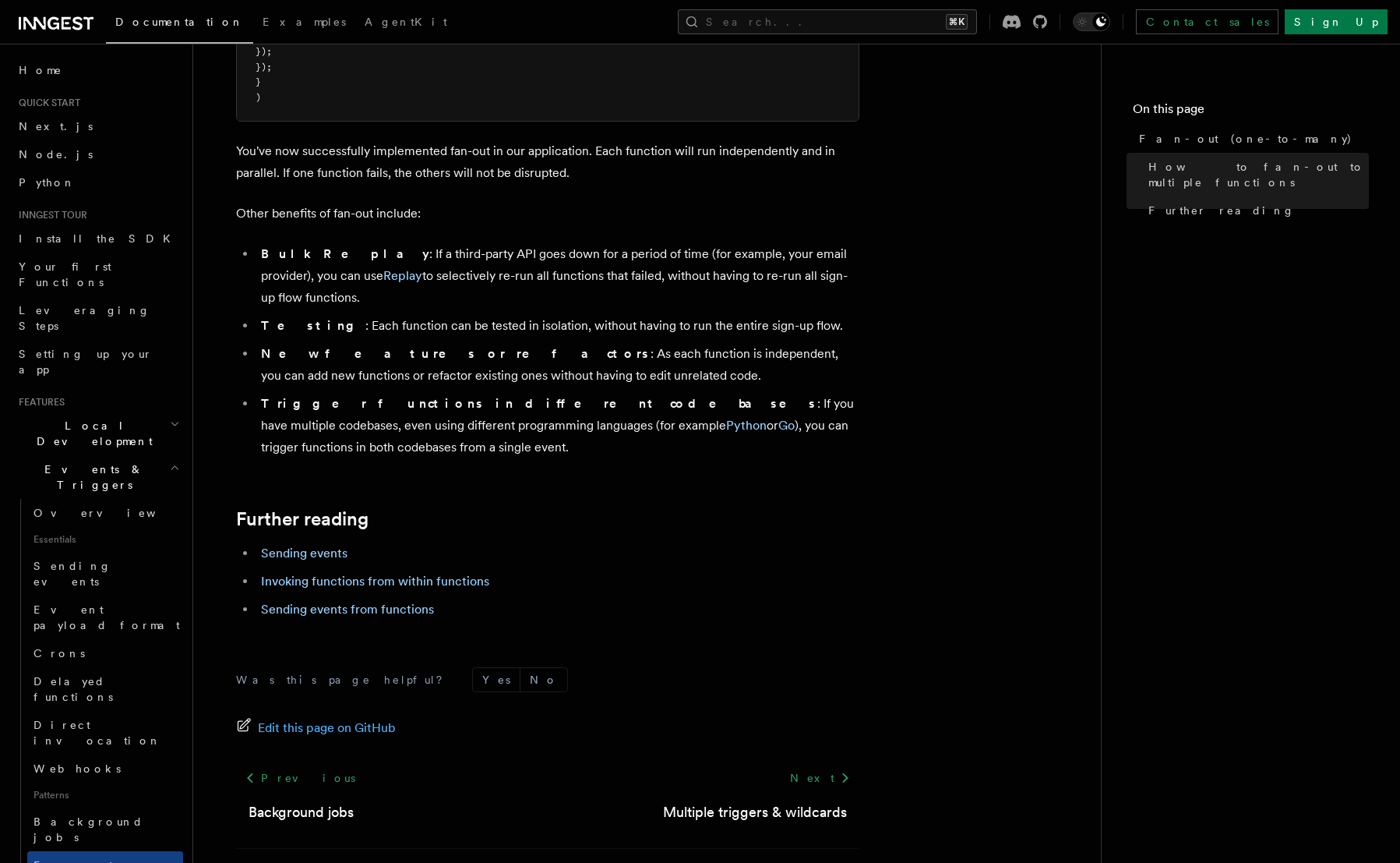
click at [361, 598] on li "Sending events from functions" at bounding box center [557, 609] width 603 height 22
click at [362, 602] on link "Sending events from functions" at bounding box center [347, 609] width 173 height 15
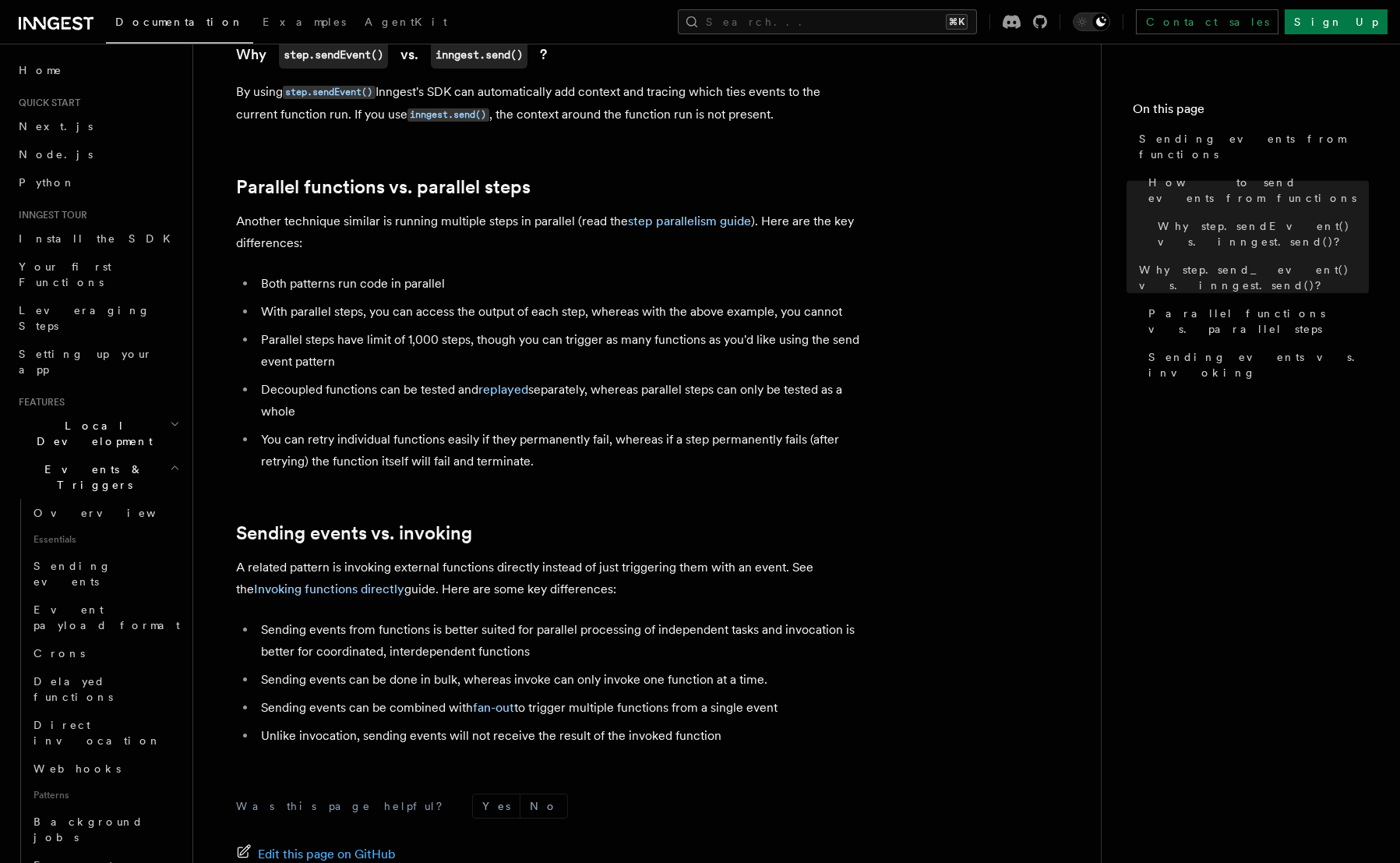
scroll to position [1944, 0]
